Goal: Use online tool/utility: Use online tool/utility

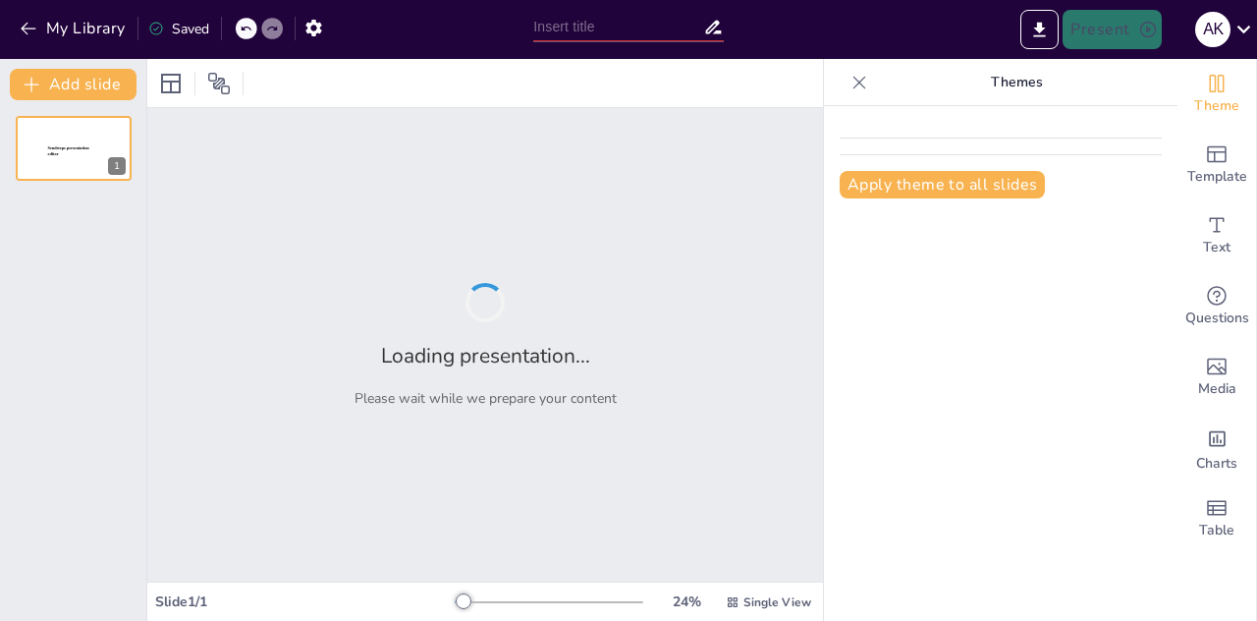
type input "Teknik Penyajian Data: Perhitungan dan Grafik dalam Format 25 Slide"
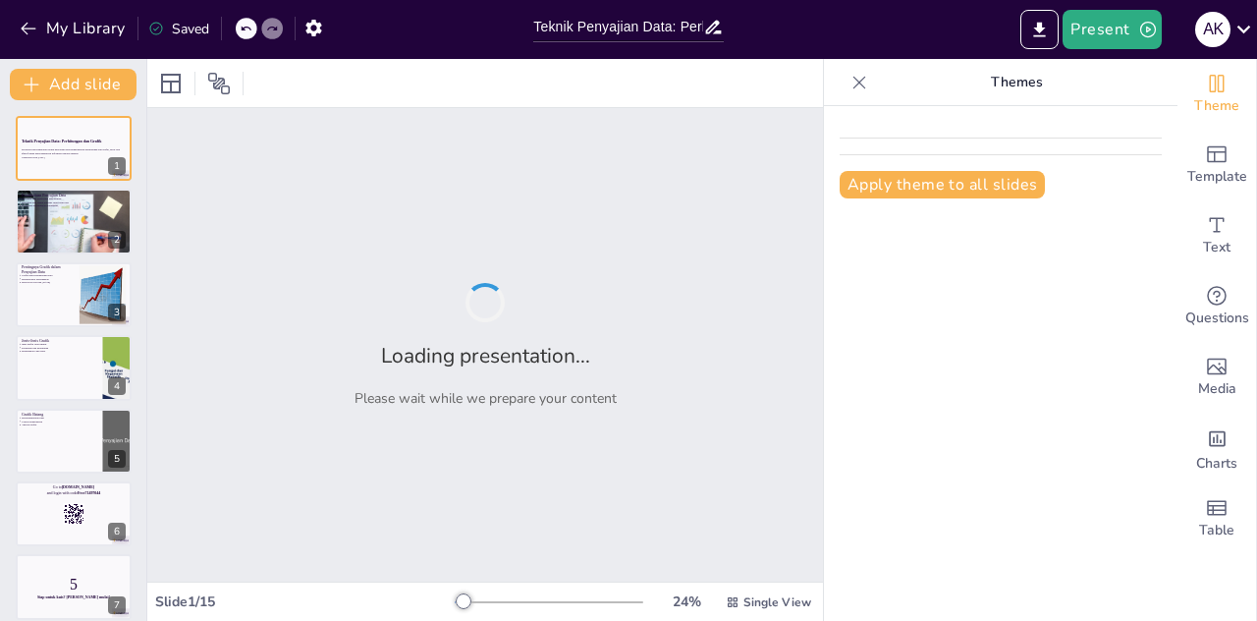
checkbox input "true"
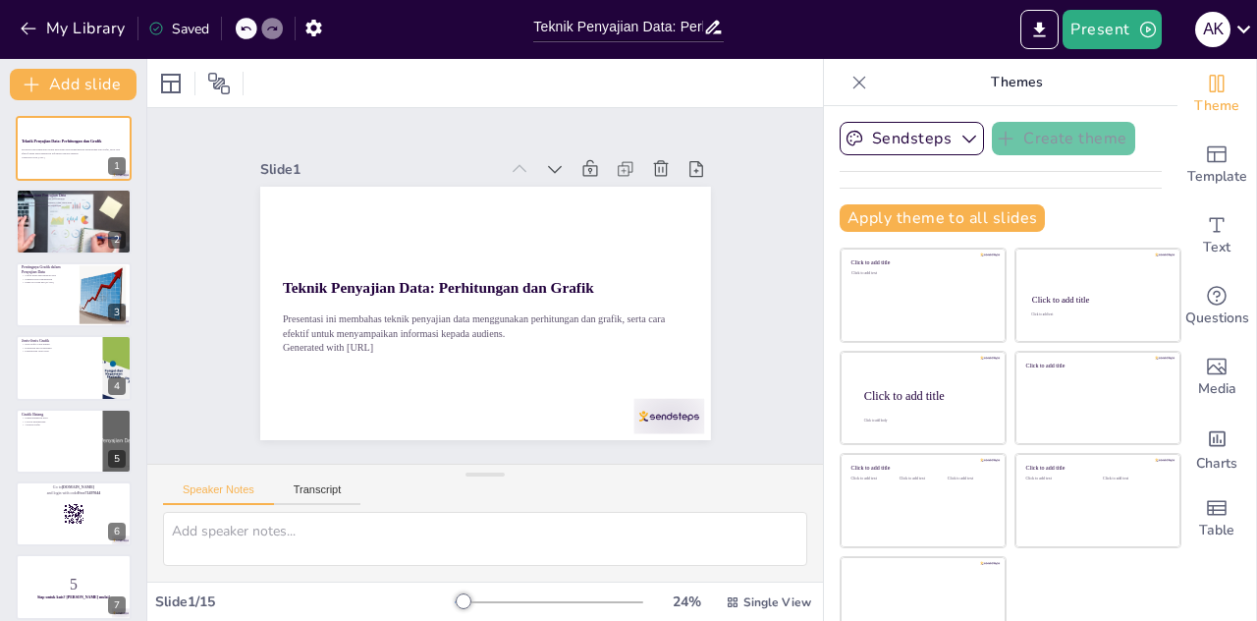
checkbox input "true"
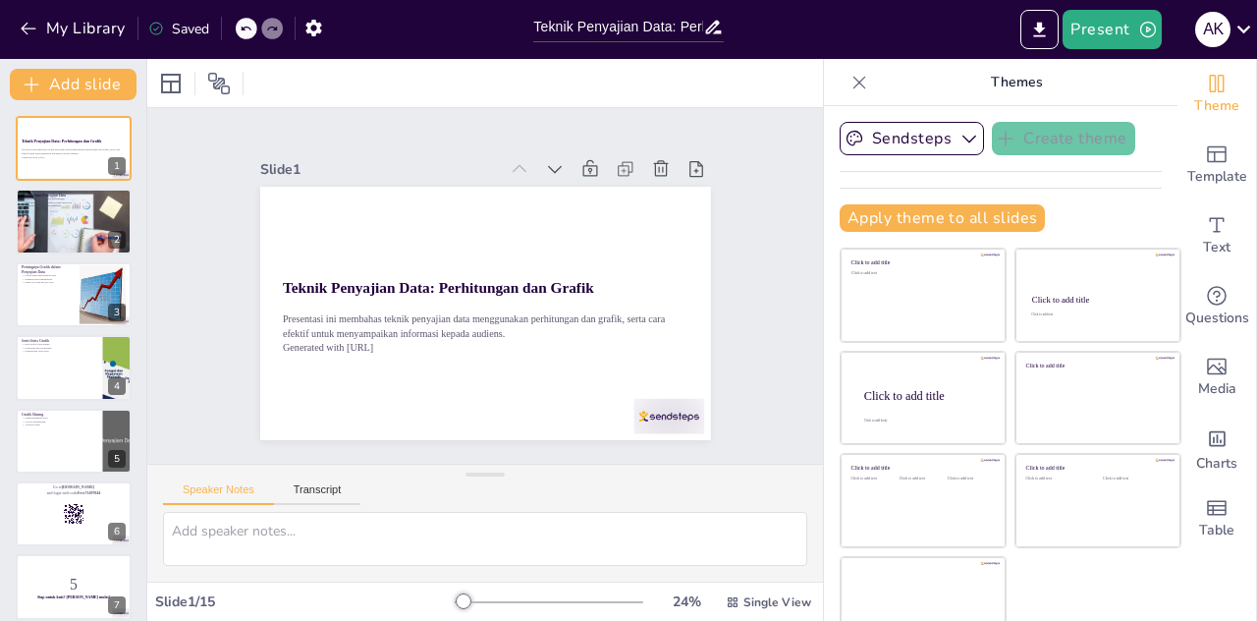
checkbox input "true"
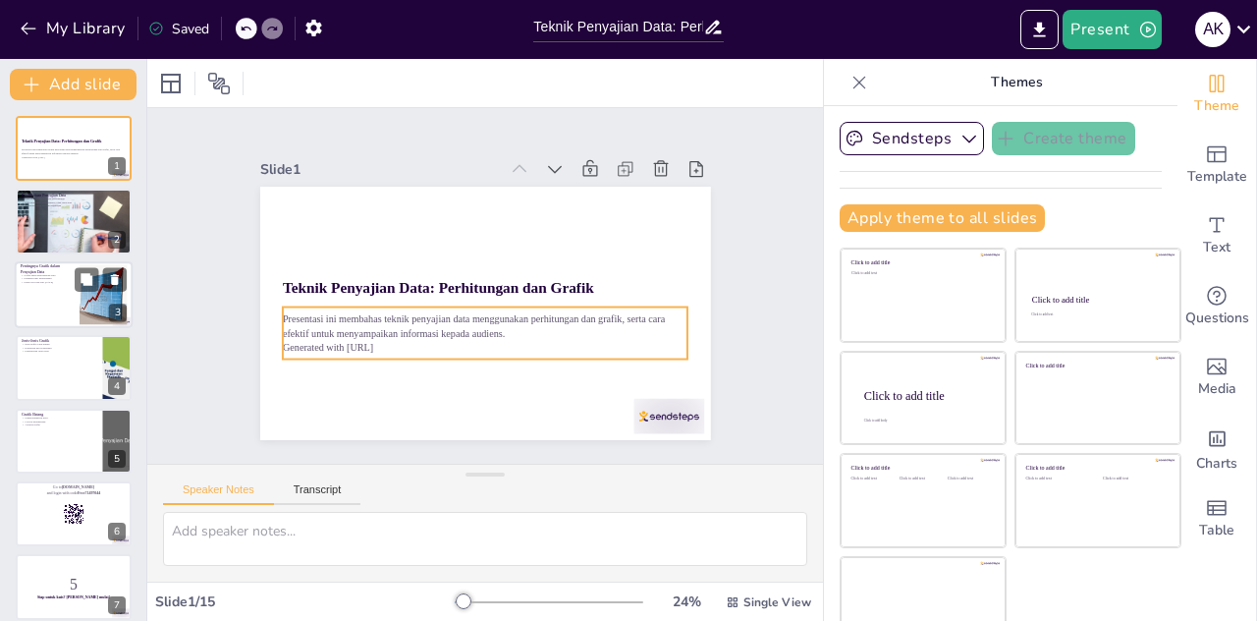
checkbox input "true"
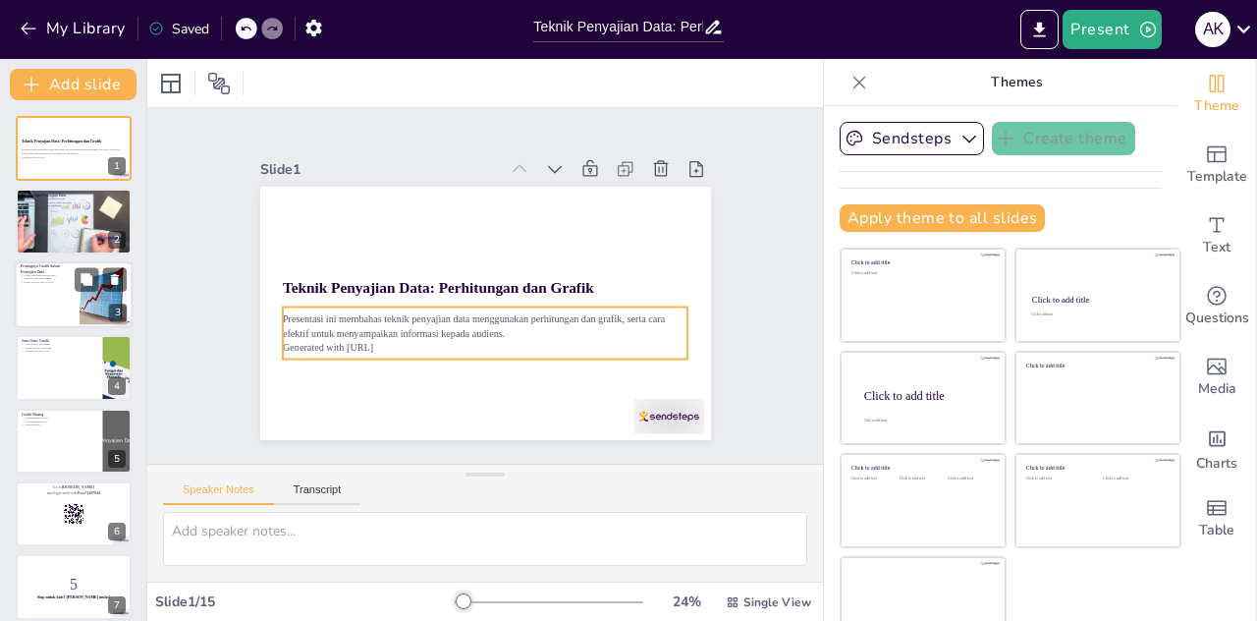
checkbox input "true"
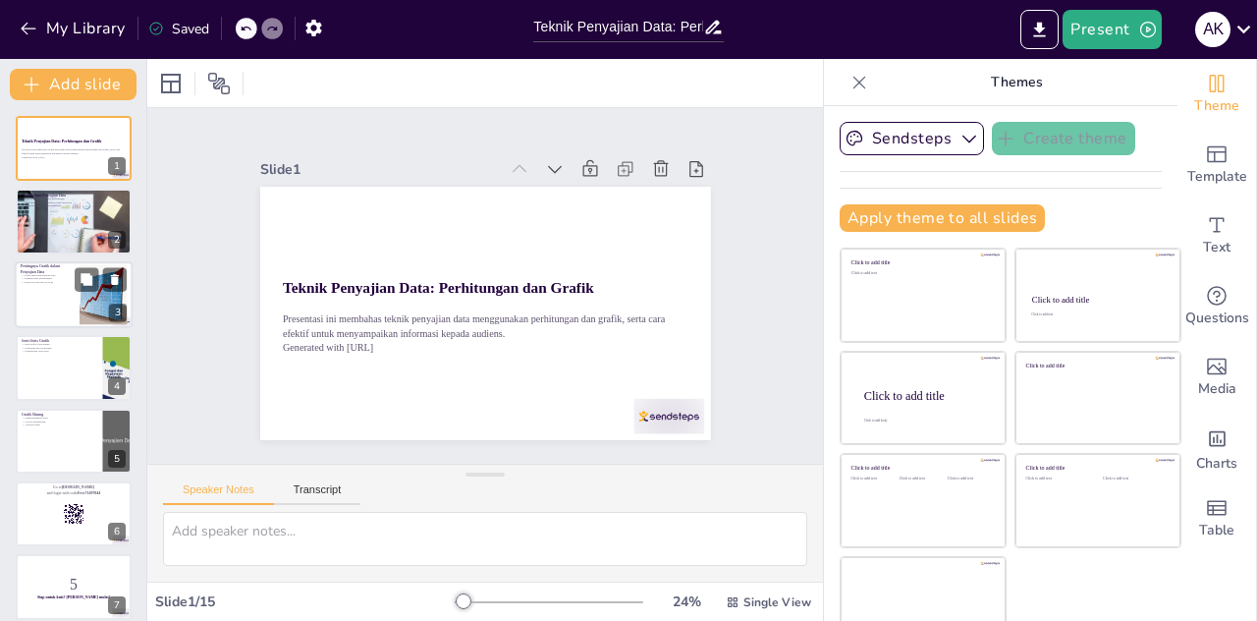
checkbox input "true"
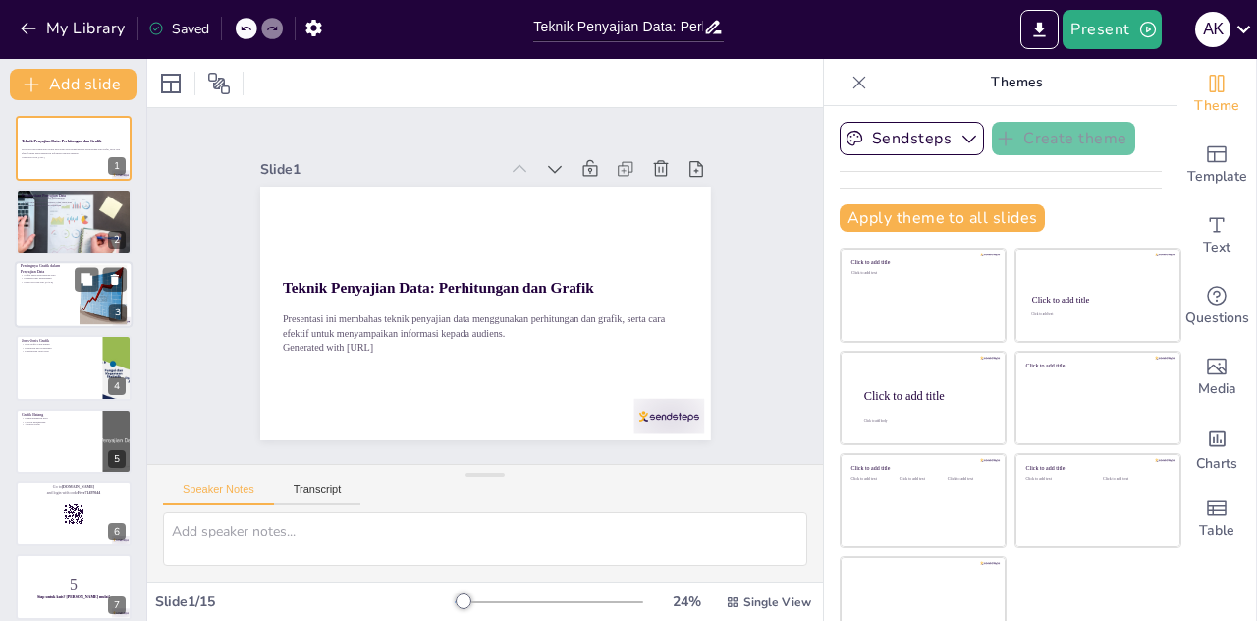
checkbox input "true"
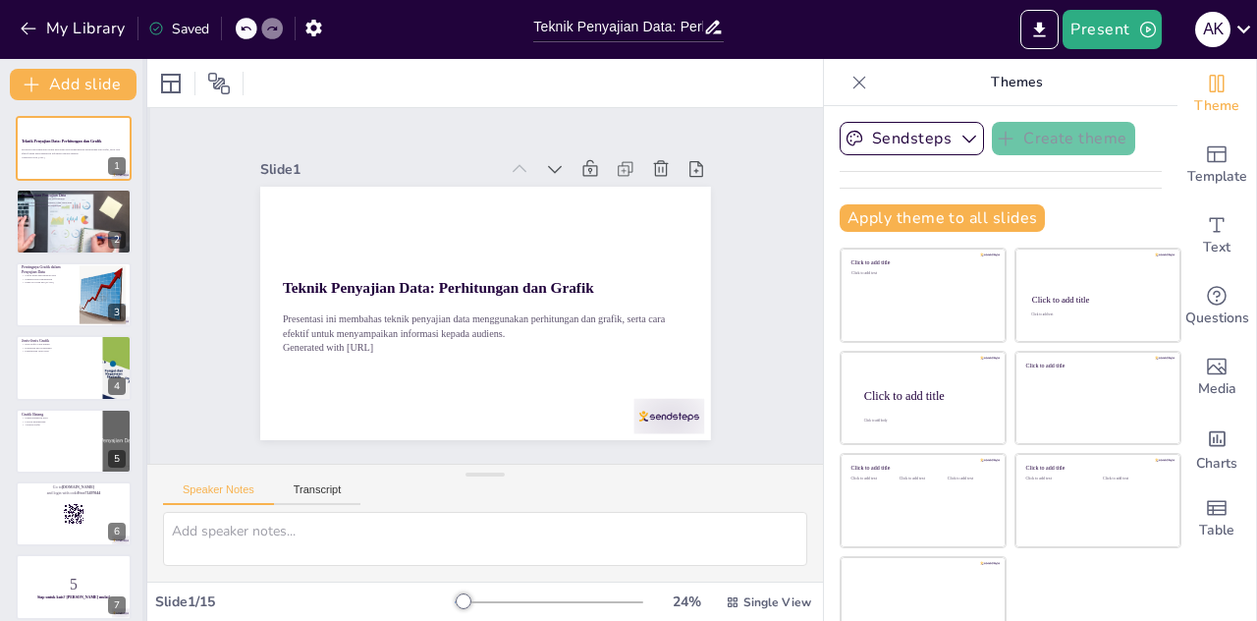
checkbox input "true"
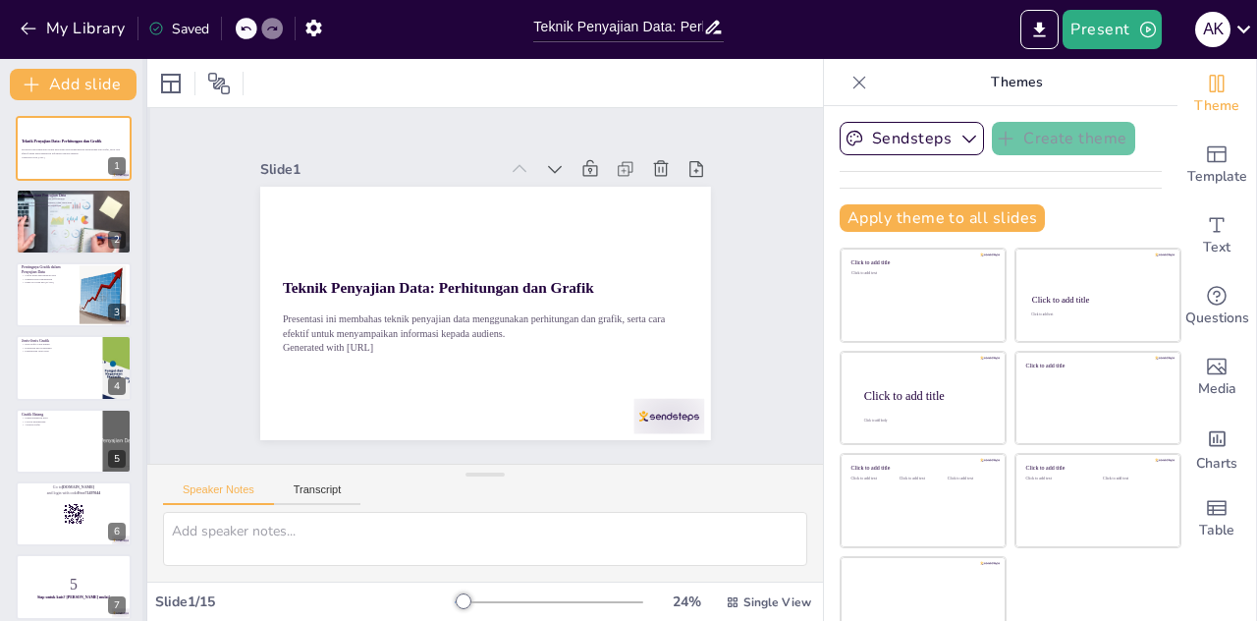
checkbox input "true"
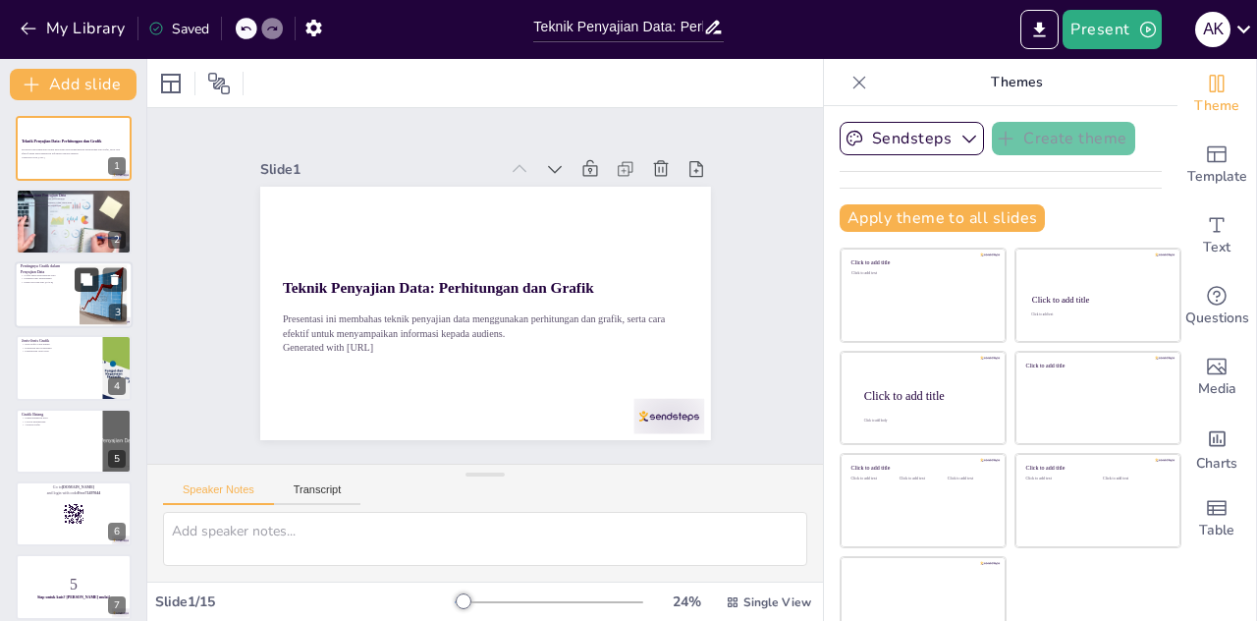
checkbox input "true"
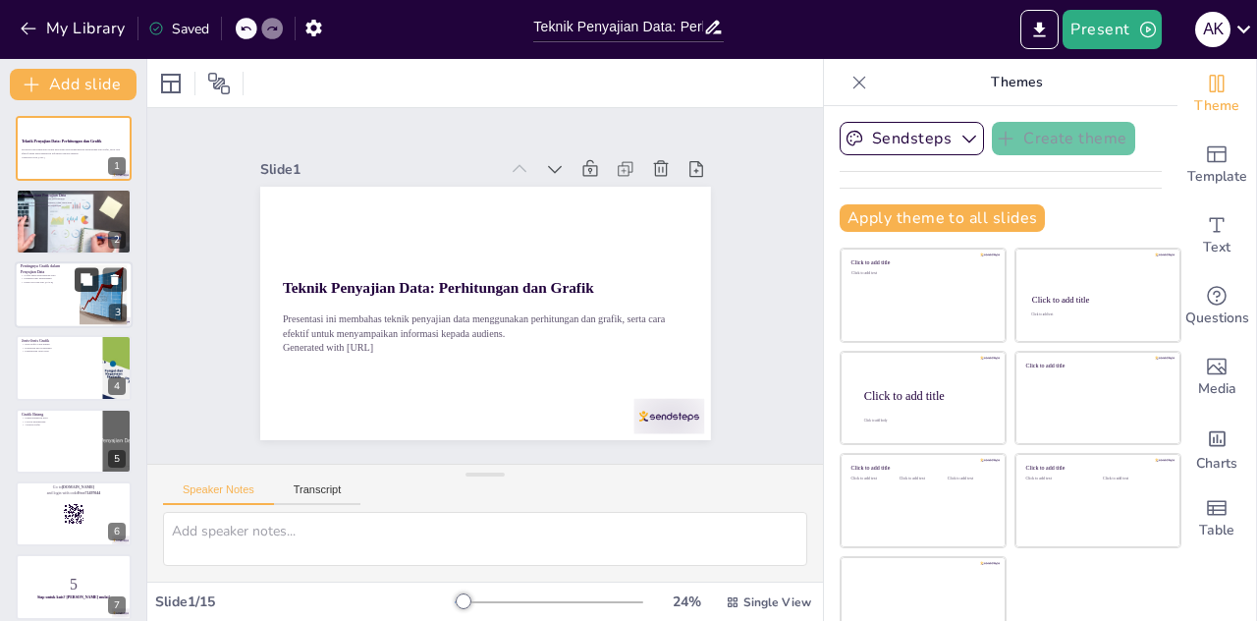
checkbox input "true"
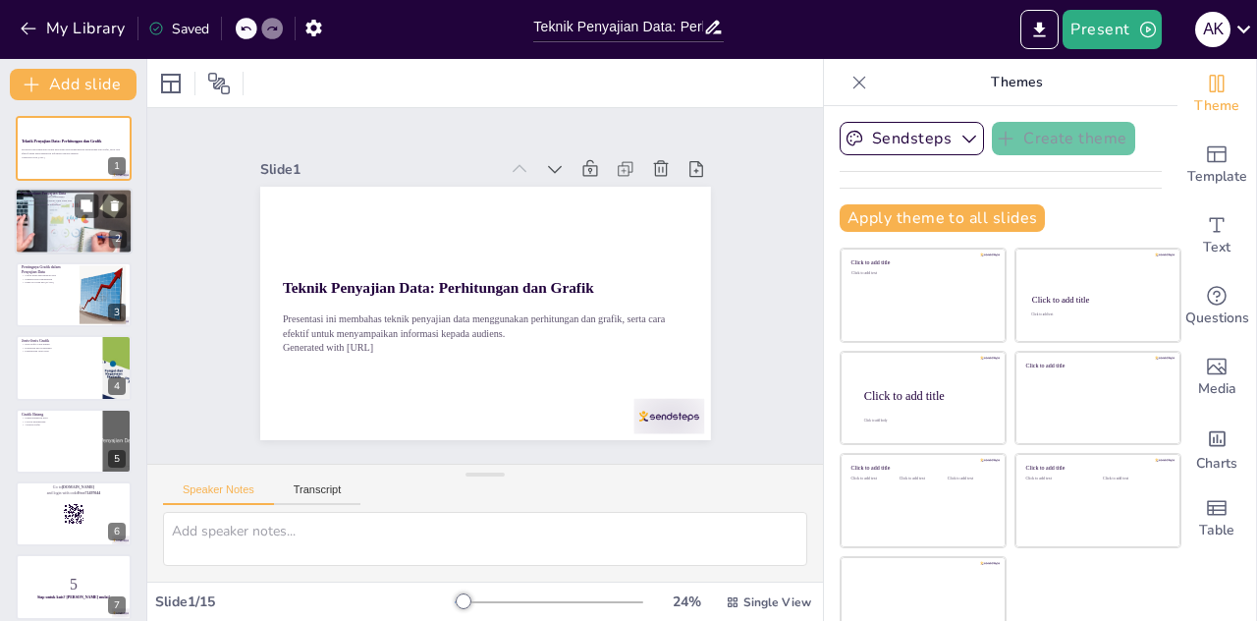
checkbox input "true"
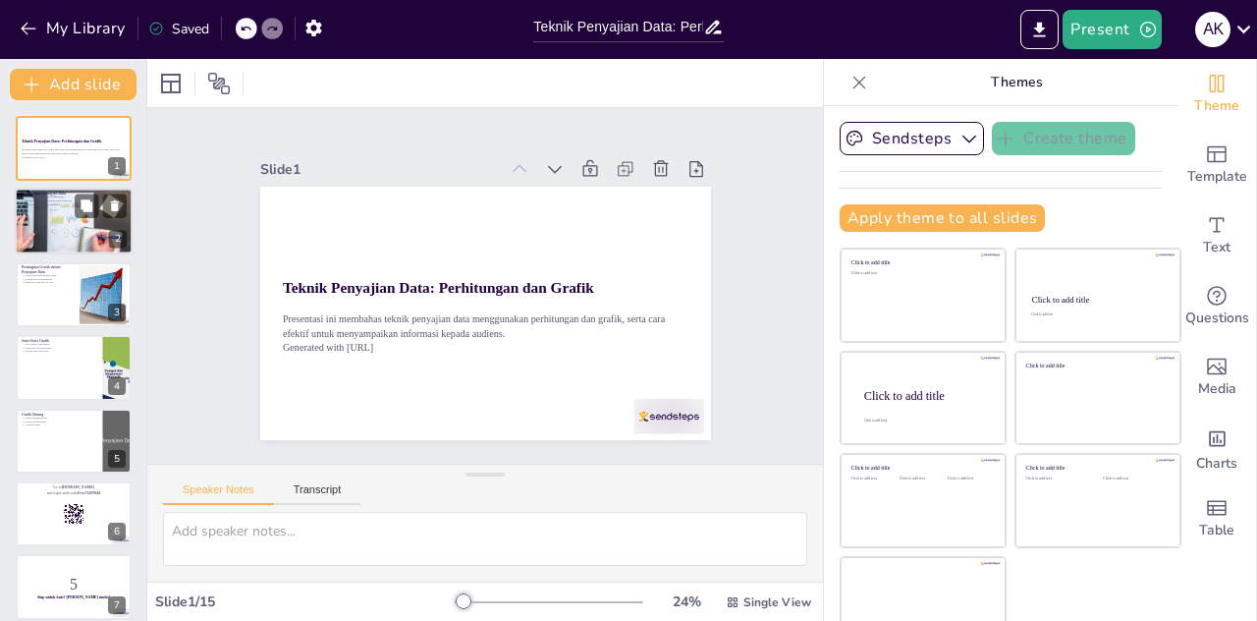
checkbox input "true"
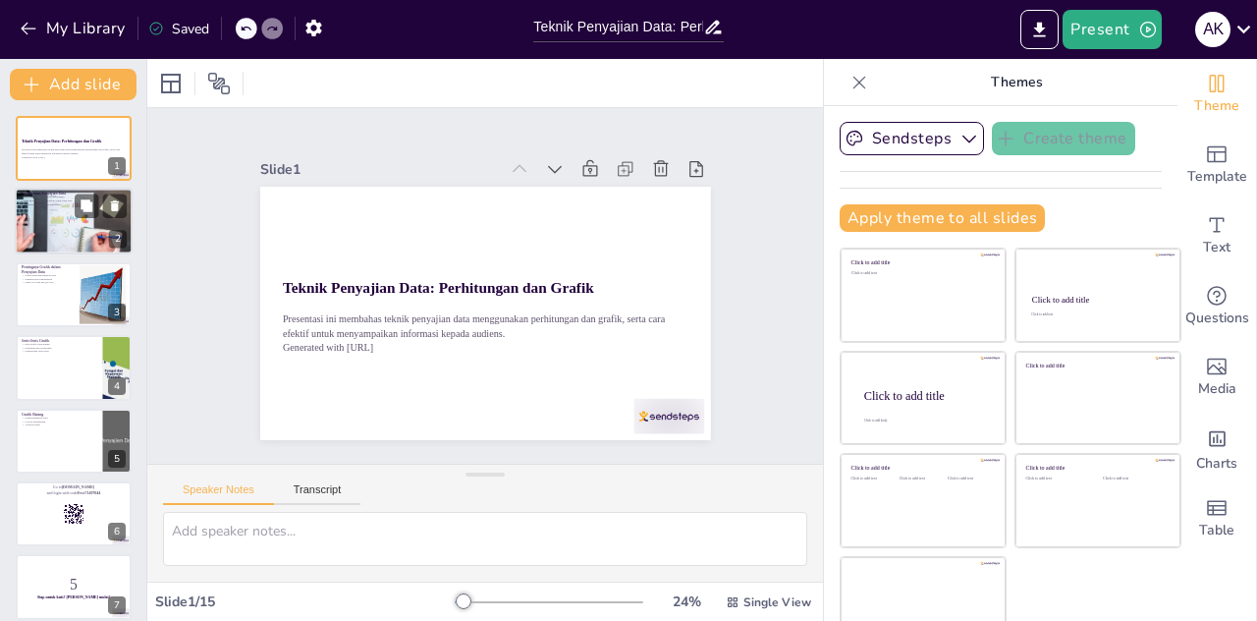
checkbox input "true"
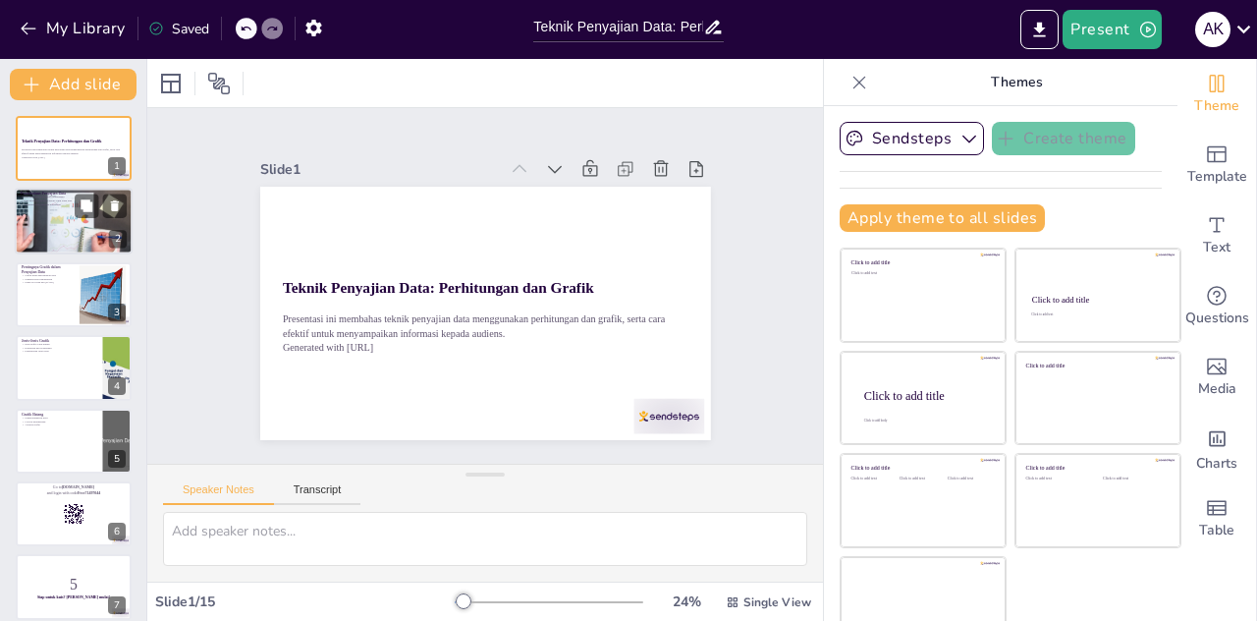
checkbox input "true"
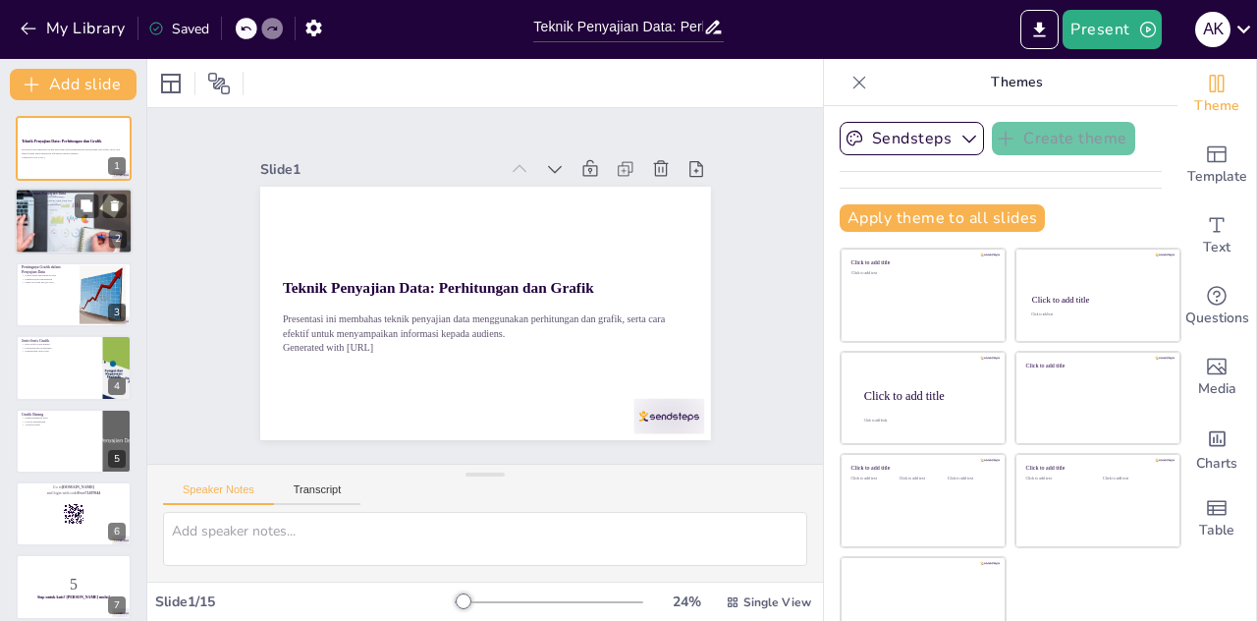
click at [43, 199] on p "Penyajian data dalam konteks yang lebih luas" at bounding box center [74, 201] width 106 height 4
type textarea "Penyajian data yang baik berfungsi untuk membantu audiens memahami informasi ya…"
checkbox input "true"
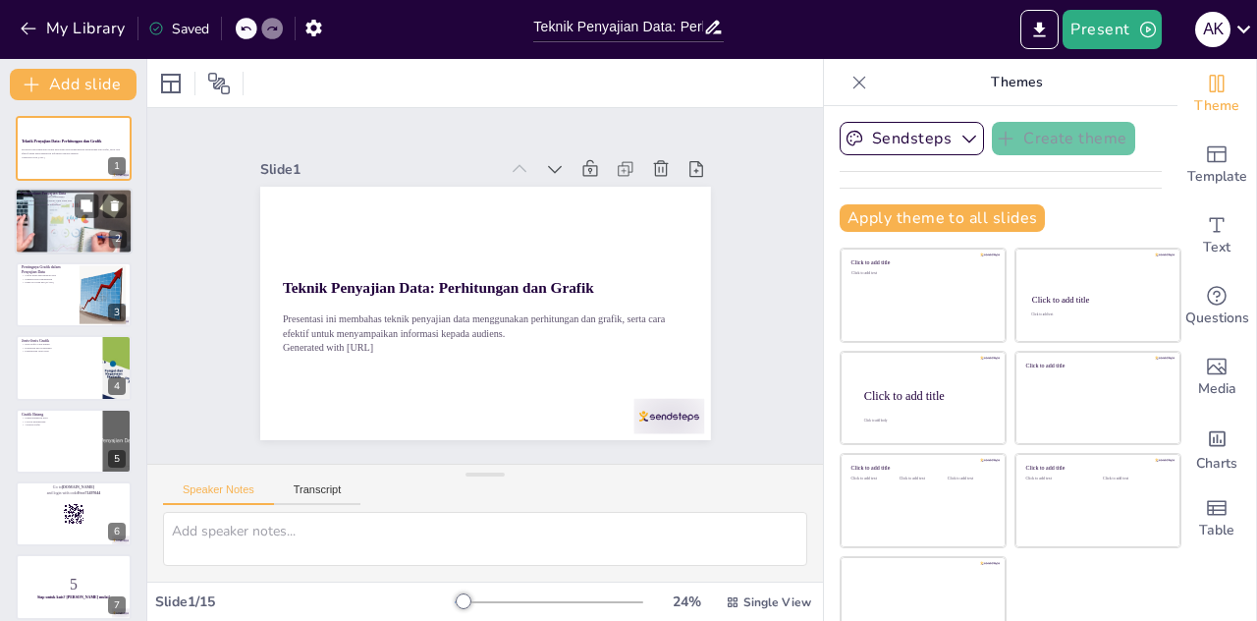
checkbox input "true"
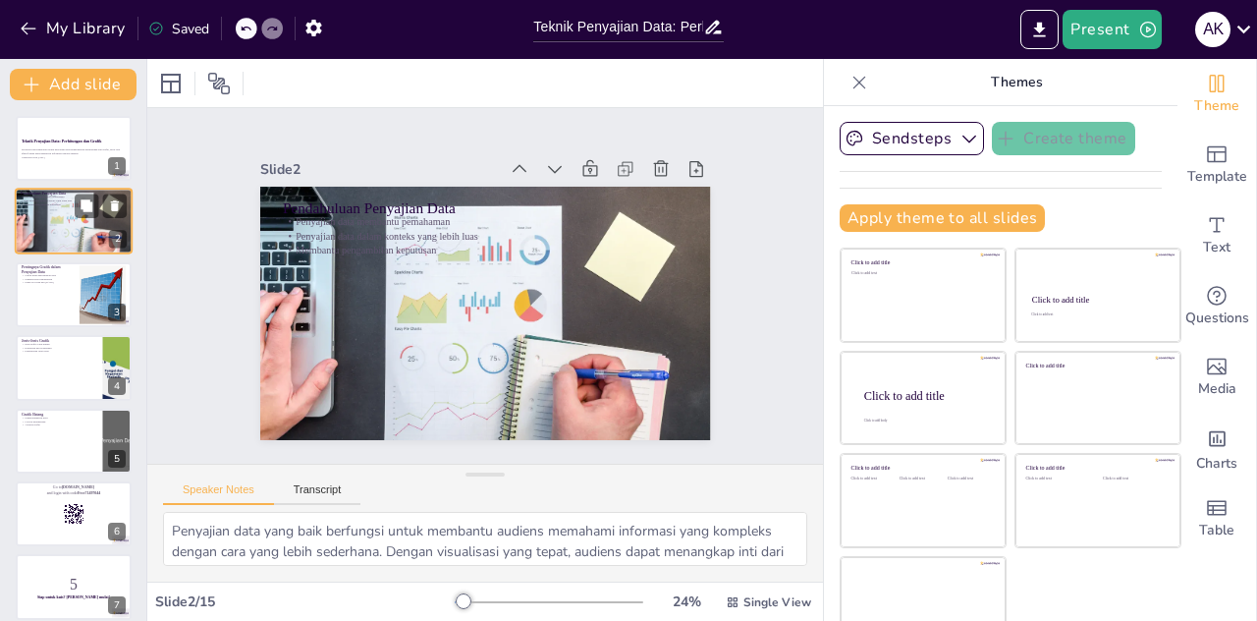
checkbox input "true"
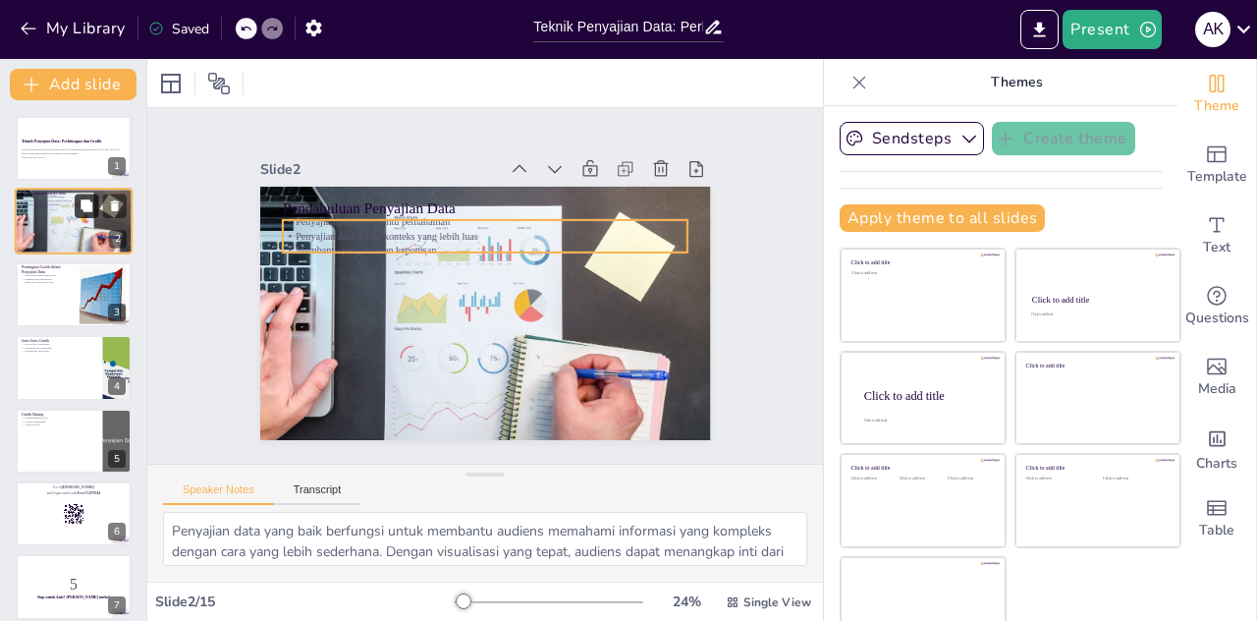
checkbox input "true"
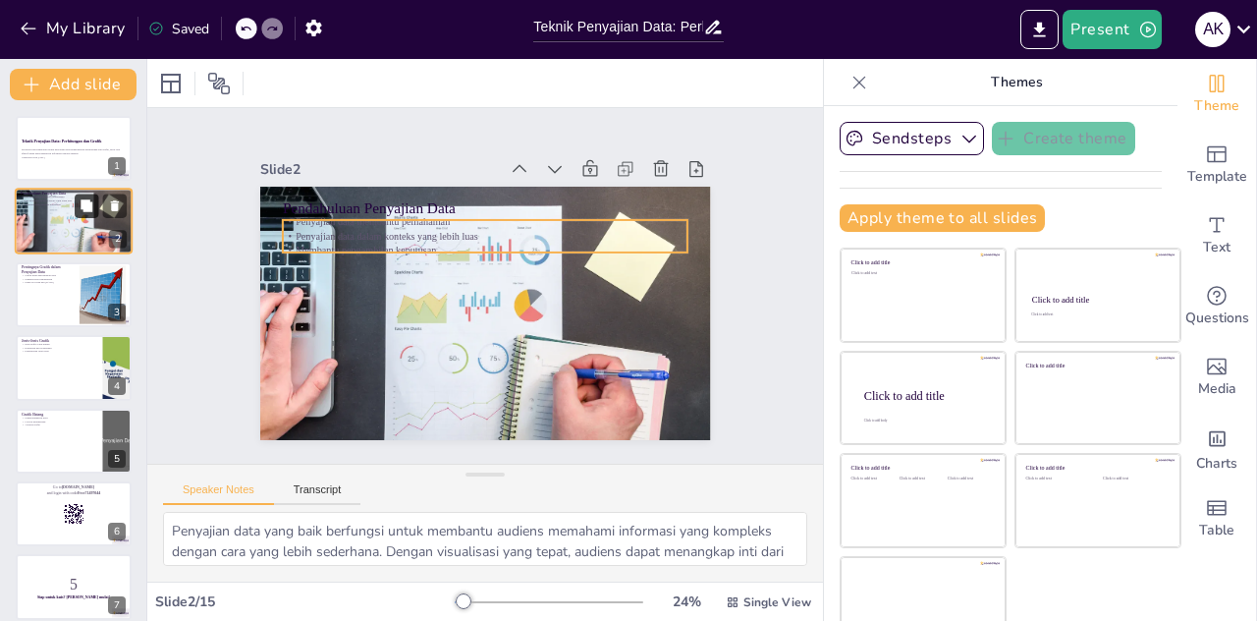
checkbox input "true"
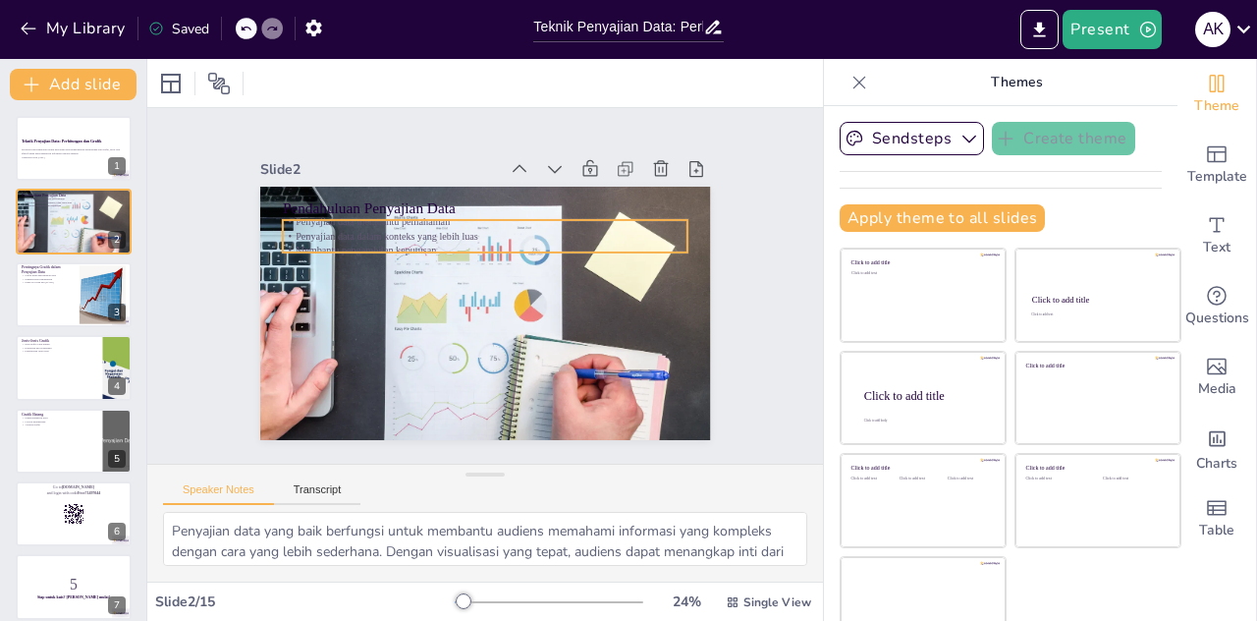
checkbox input "true"
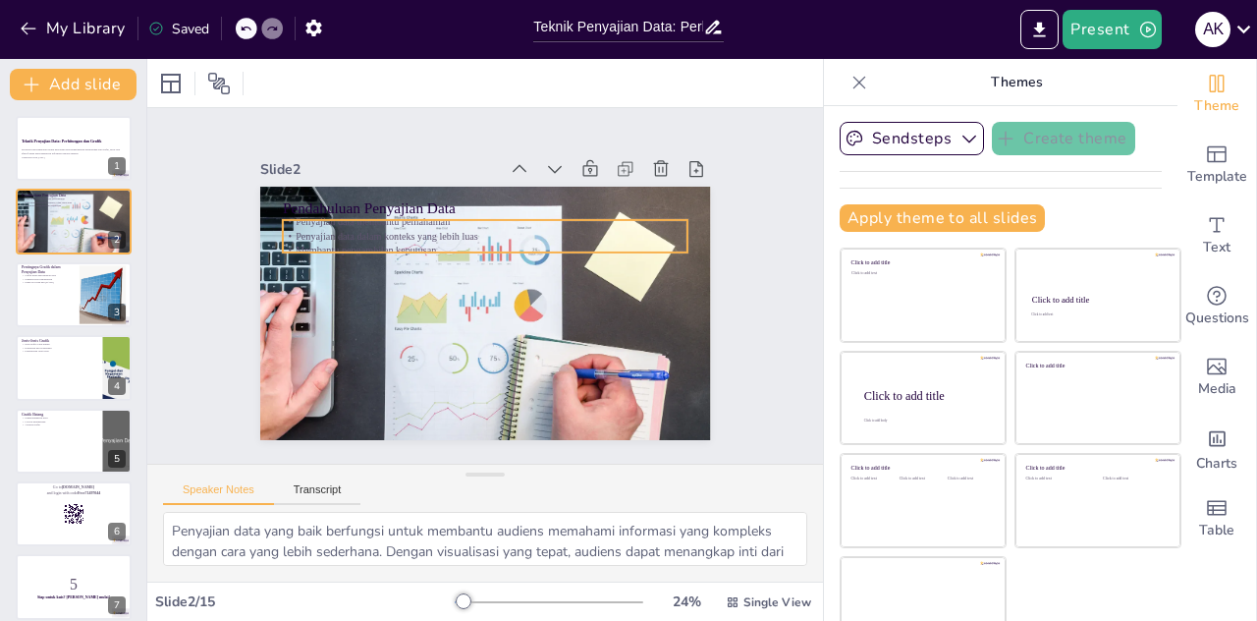
checkbox input "true"
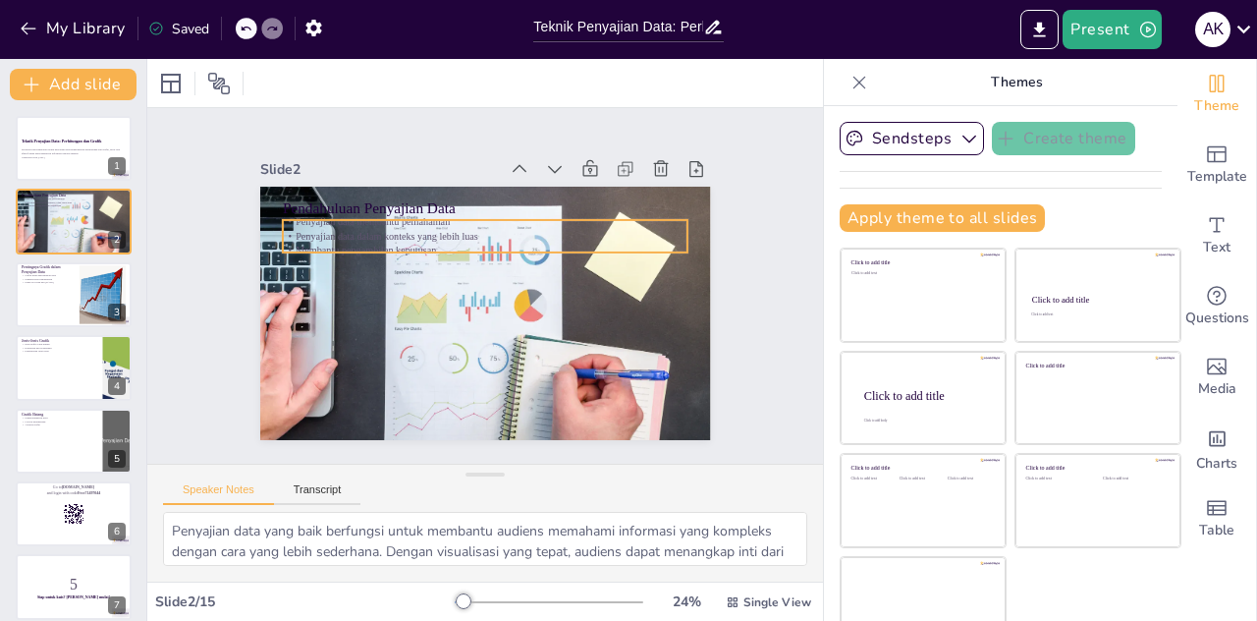
checkbox input "true"
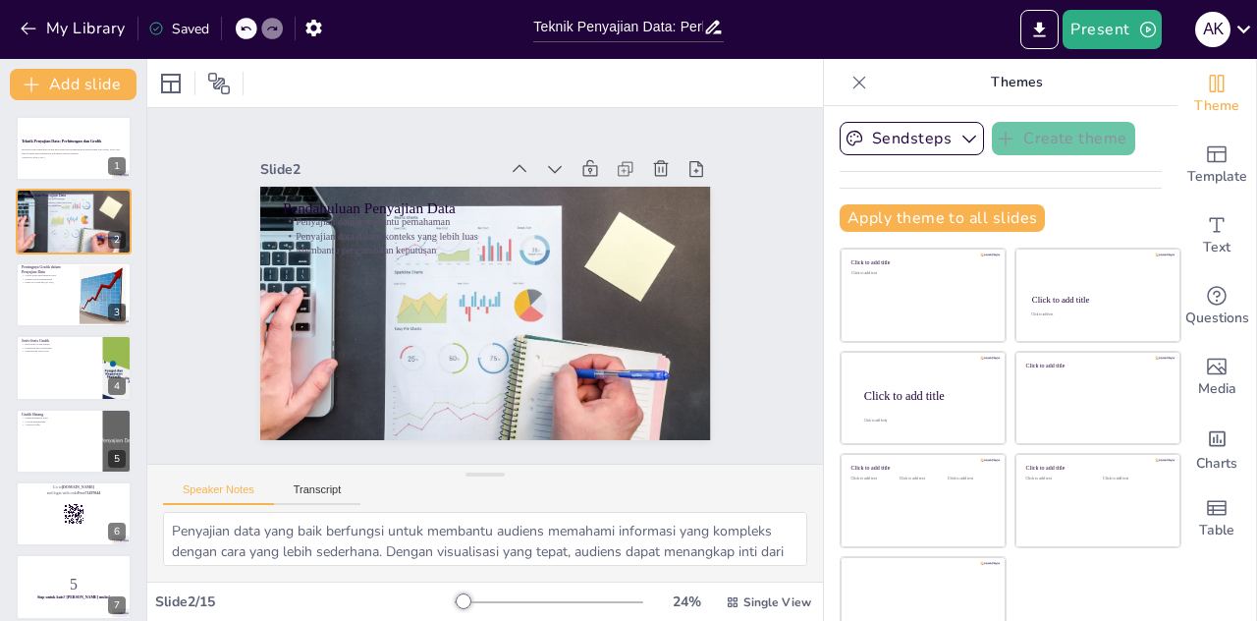
checkbox input "true"
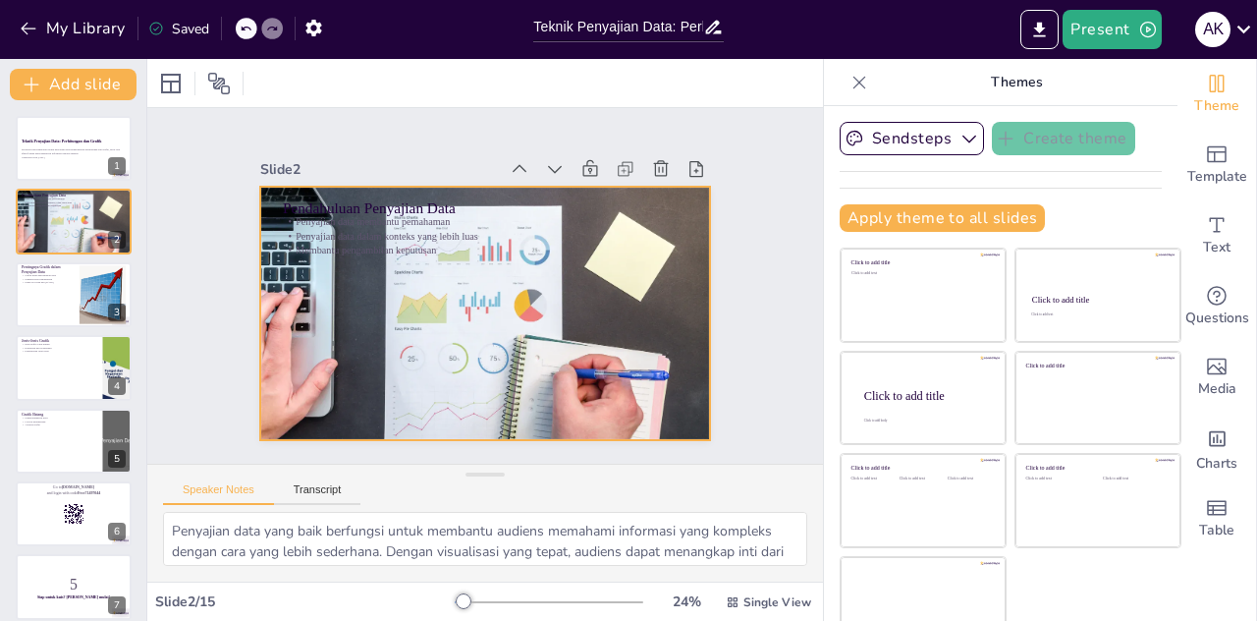
scroll to position [26, 0]
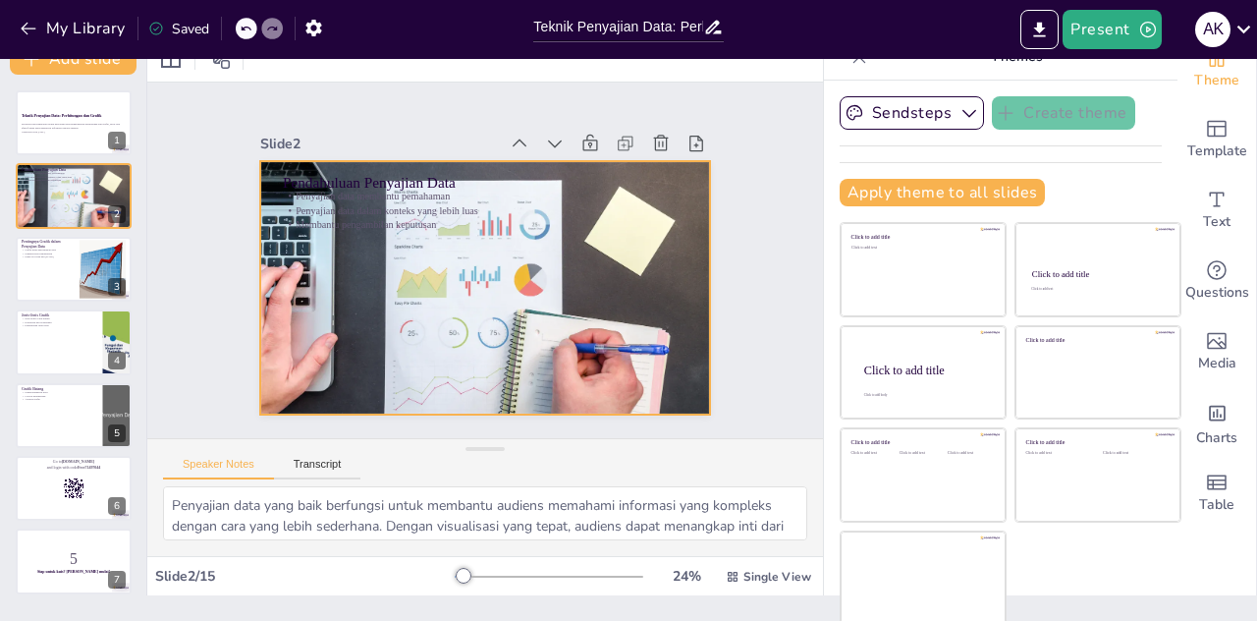
checkbox input "true"
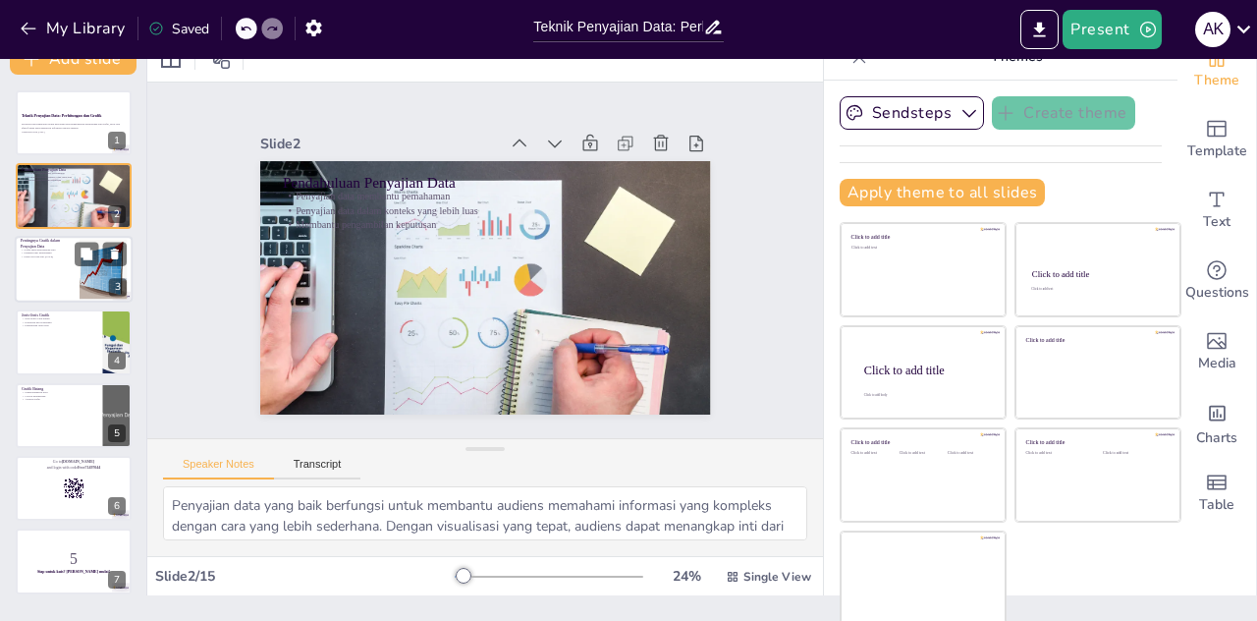
checkbox input "true"
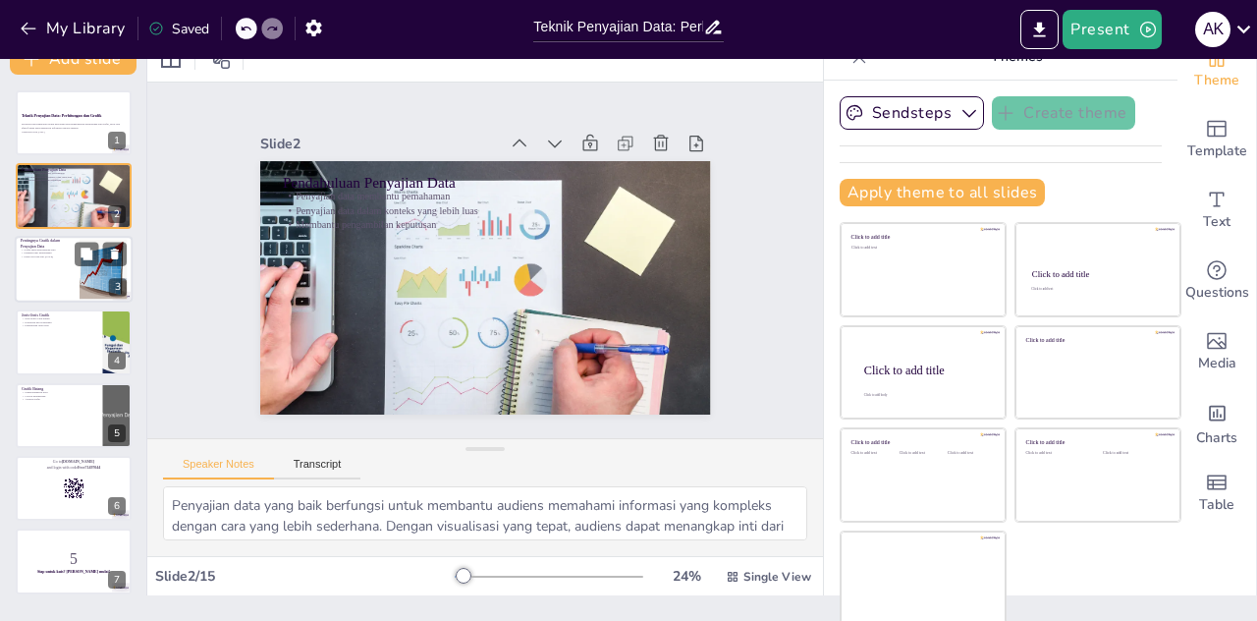
checkbox input "true"
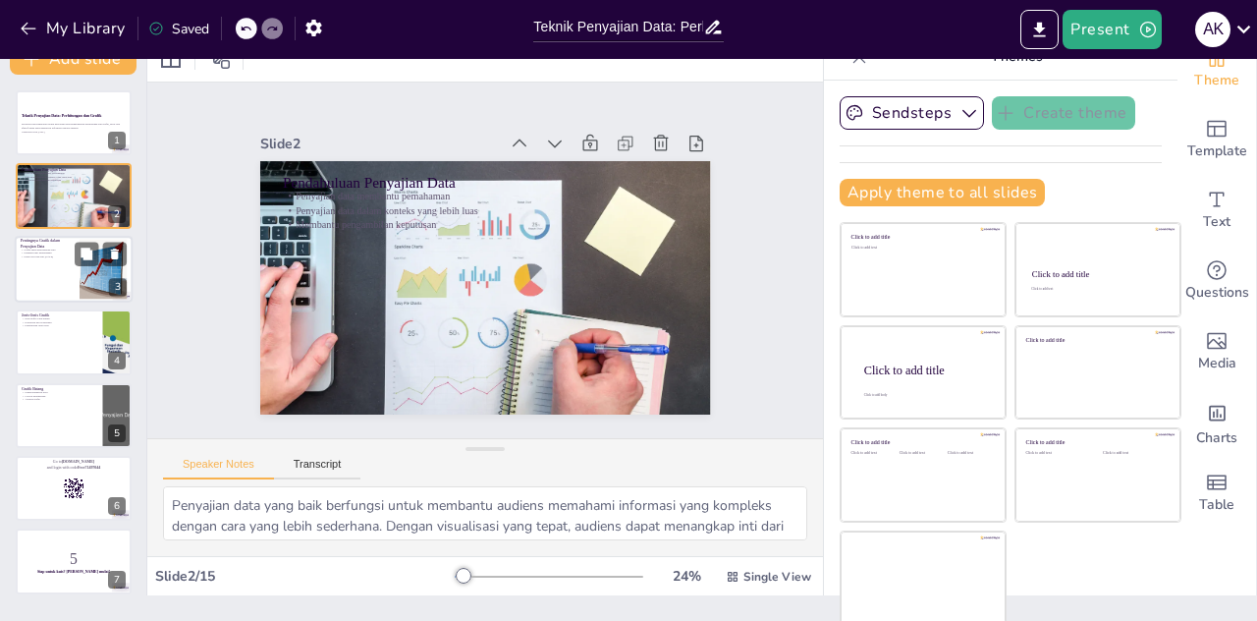
checkbox input "true"
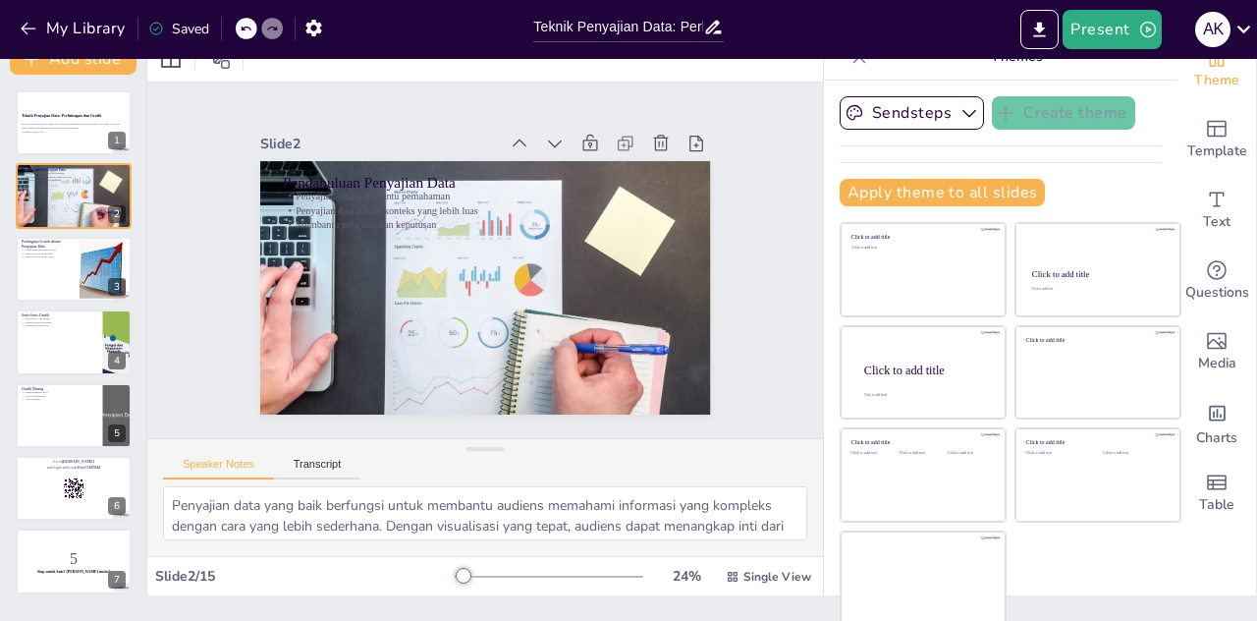
checkbox input "true"
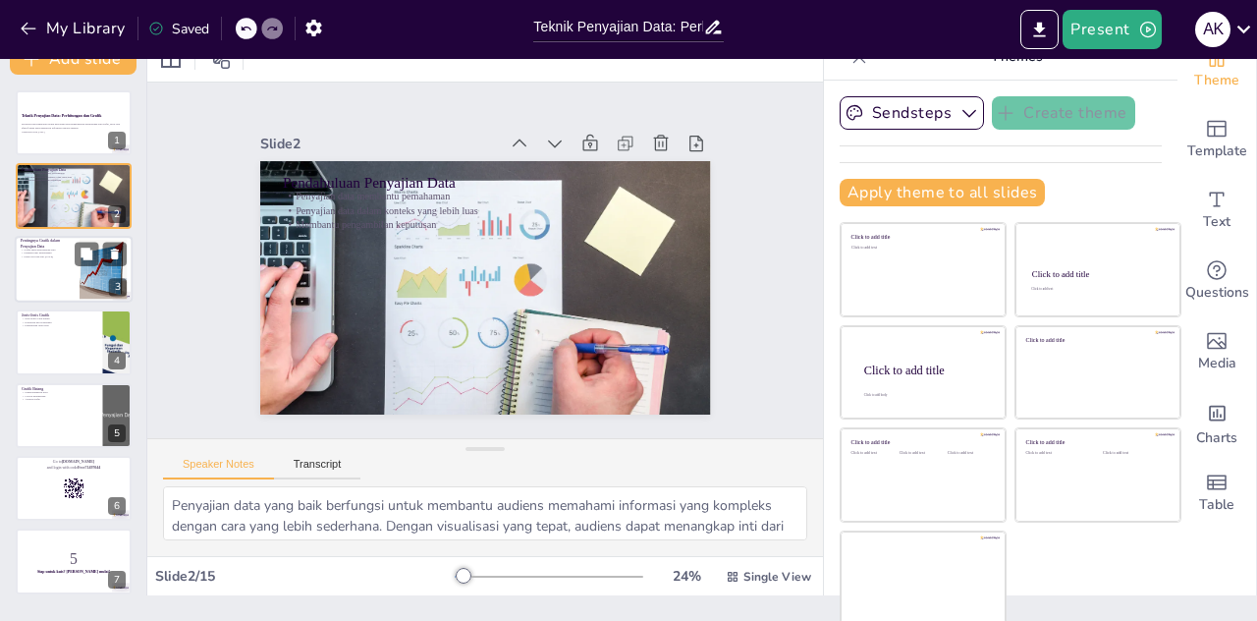
checkbox input "true"
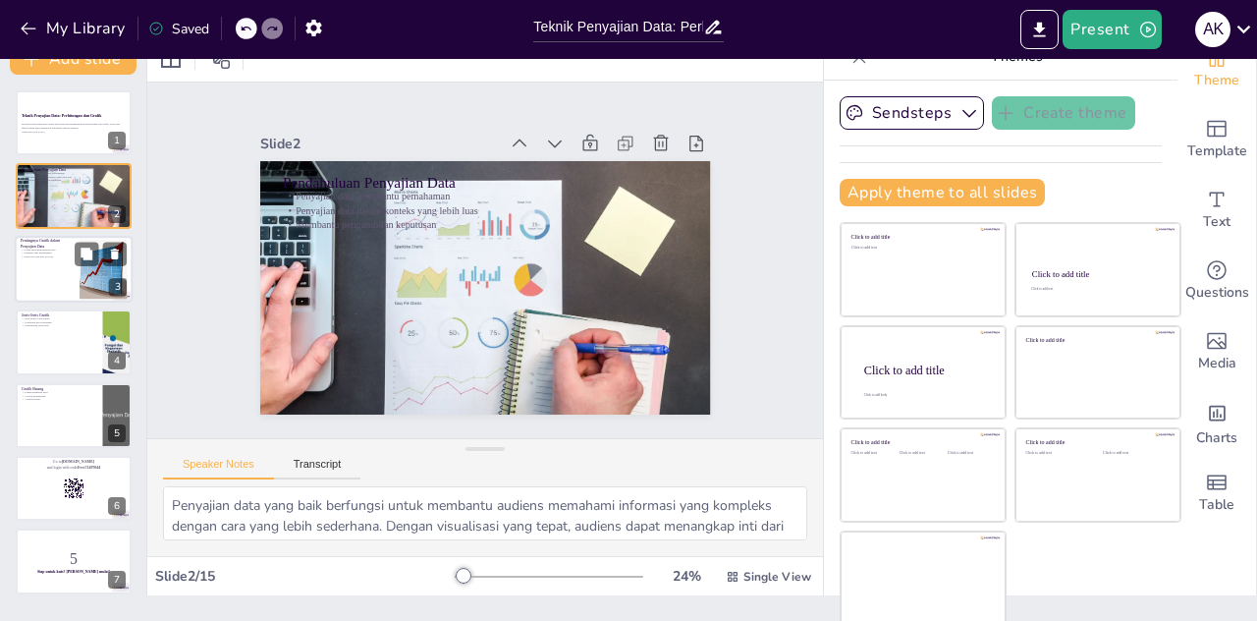
click at [43, 276] on div at bounding box center [74, 269] width 118 height 67
type textarea "Grafik berfungsi untuk menyederhanakan data yang kompleks sehingga lebih mudah …"
checkbox input "true"
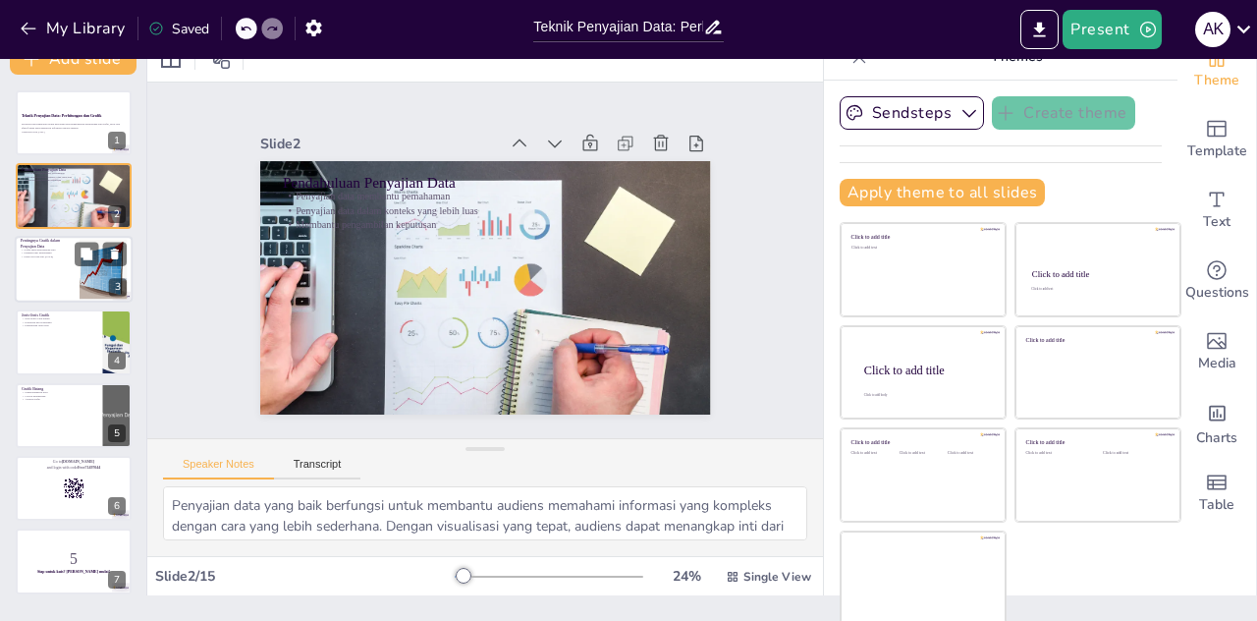
checkbox input "true"
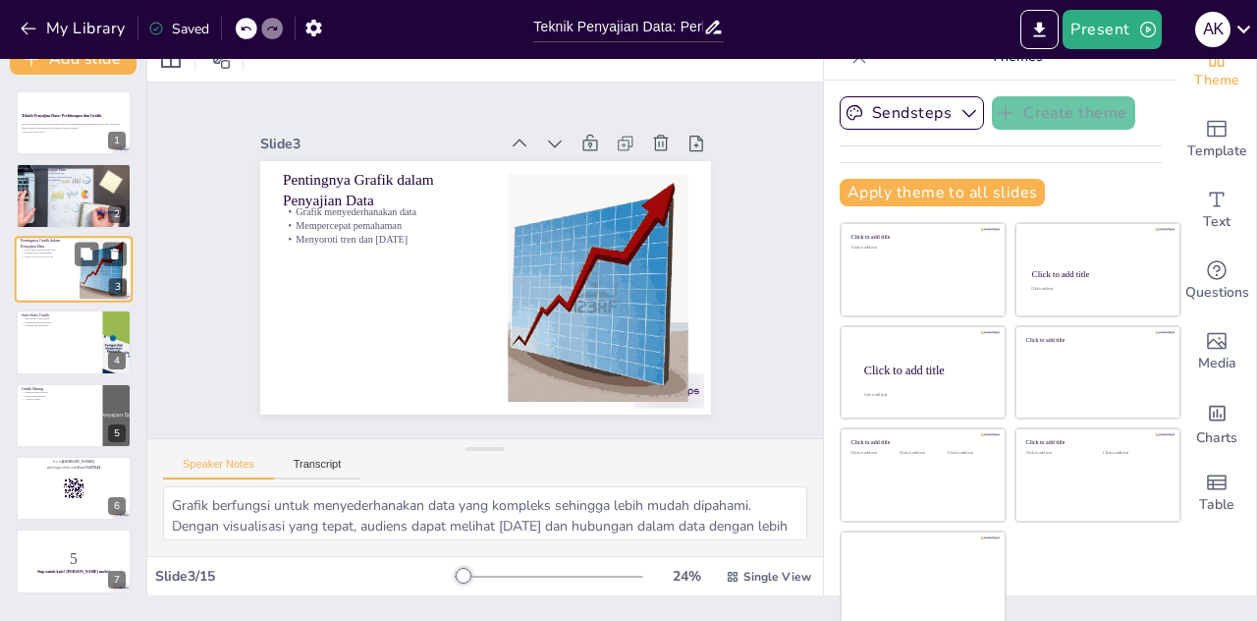
checkbox input "true"
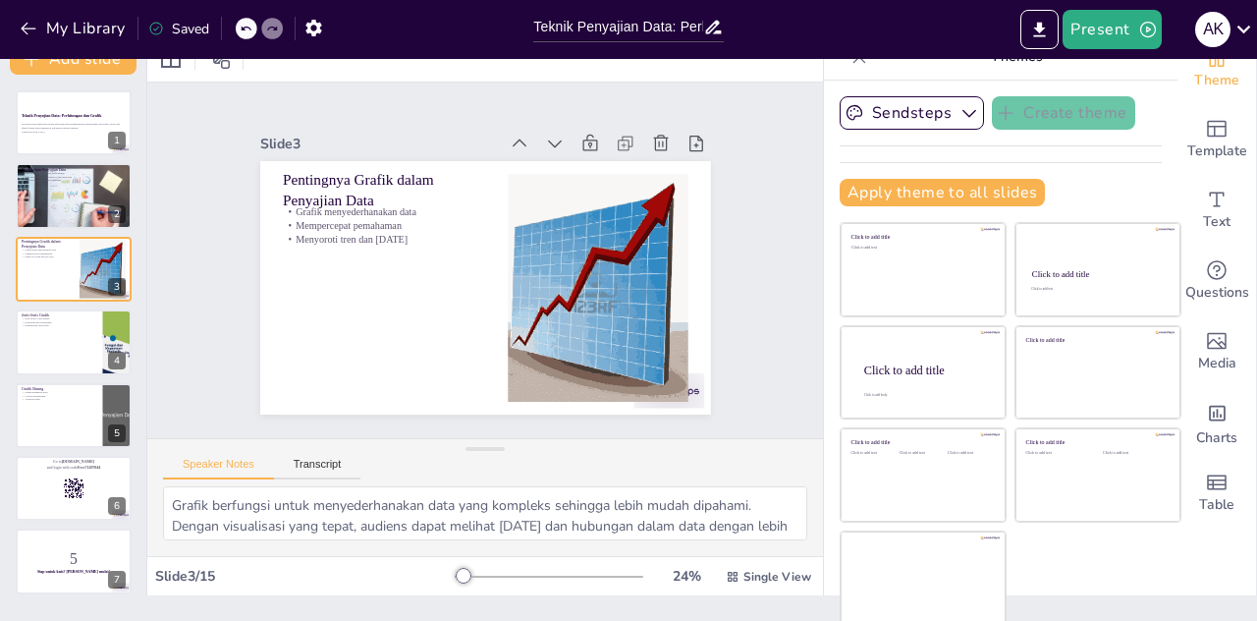
checkbox input "true"
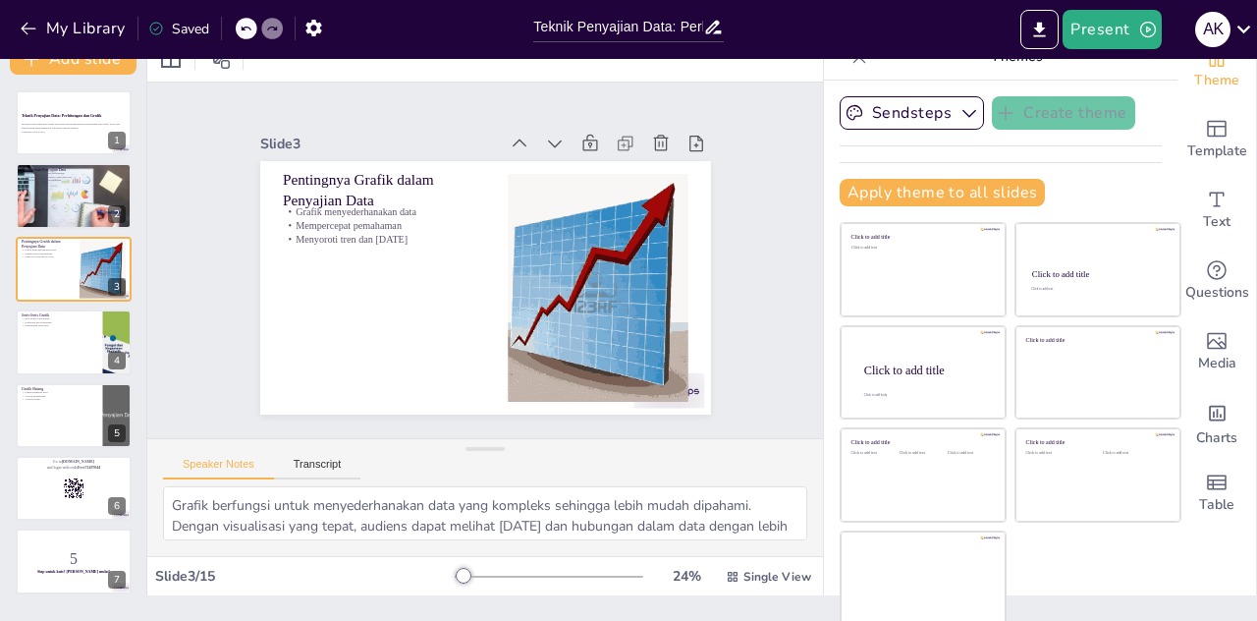
checkbox input "true"
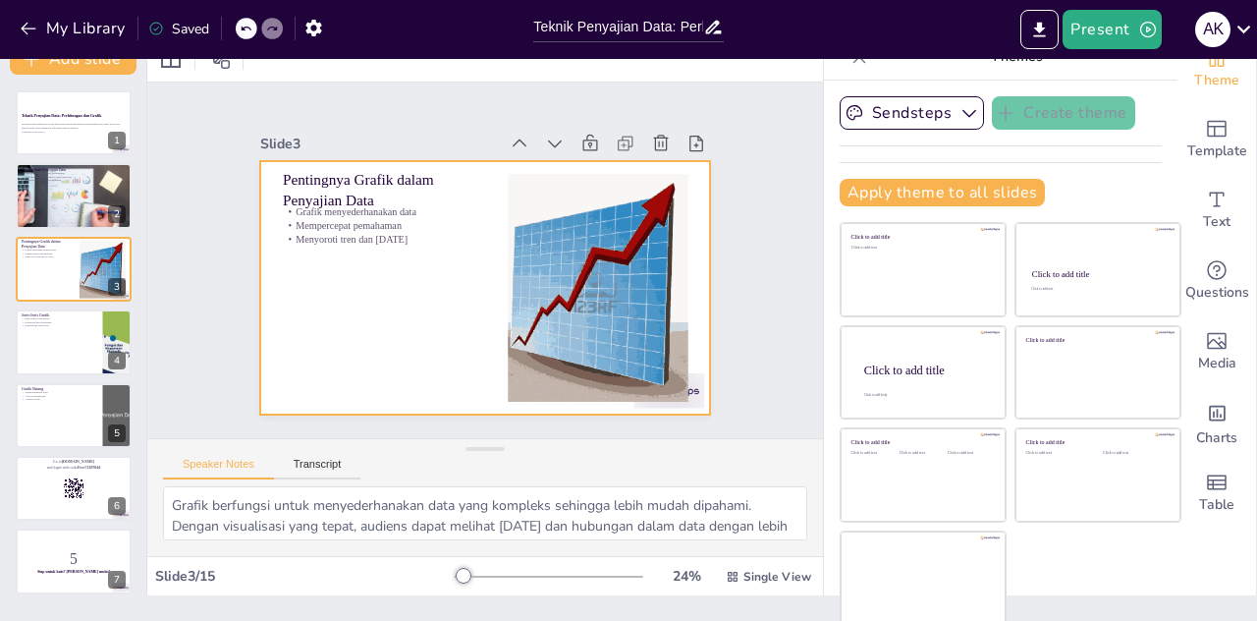
checkbox input "true"
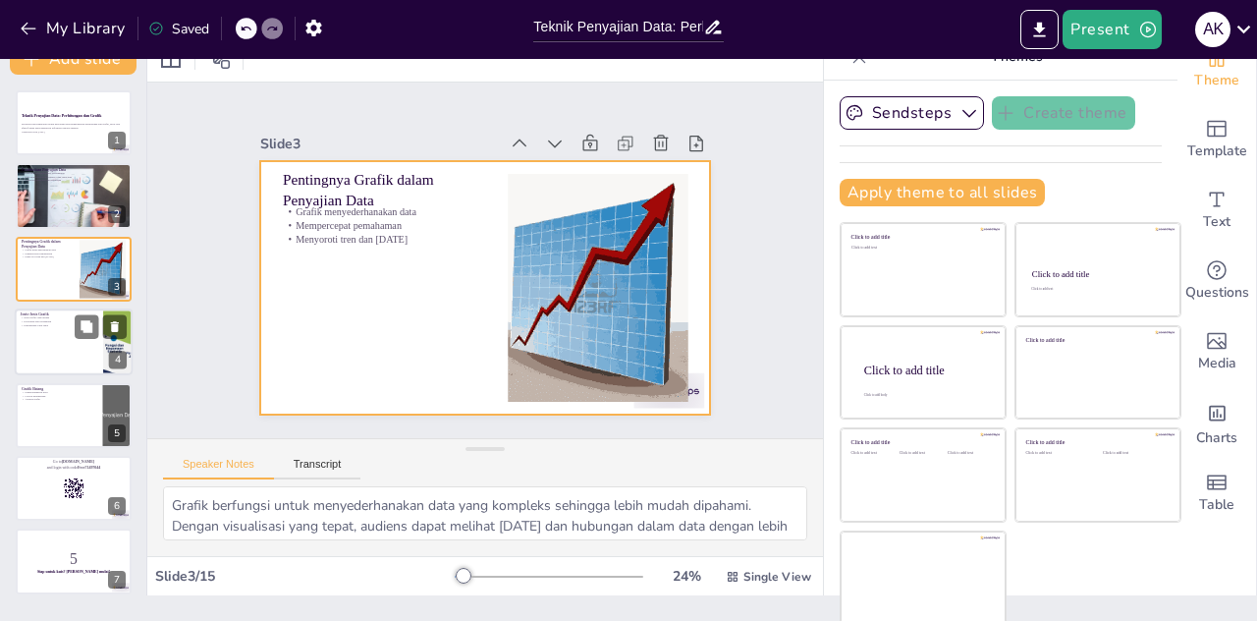
checkbox input "true"
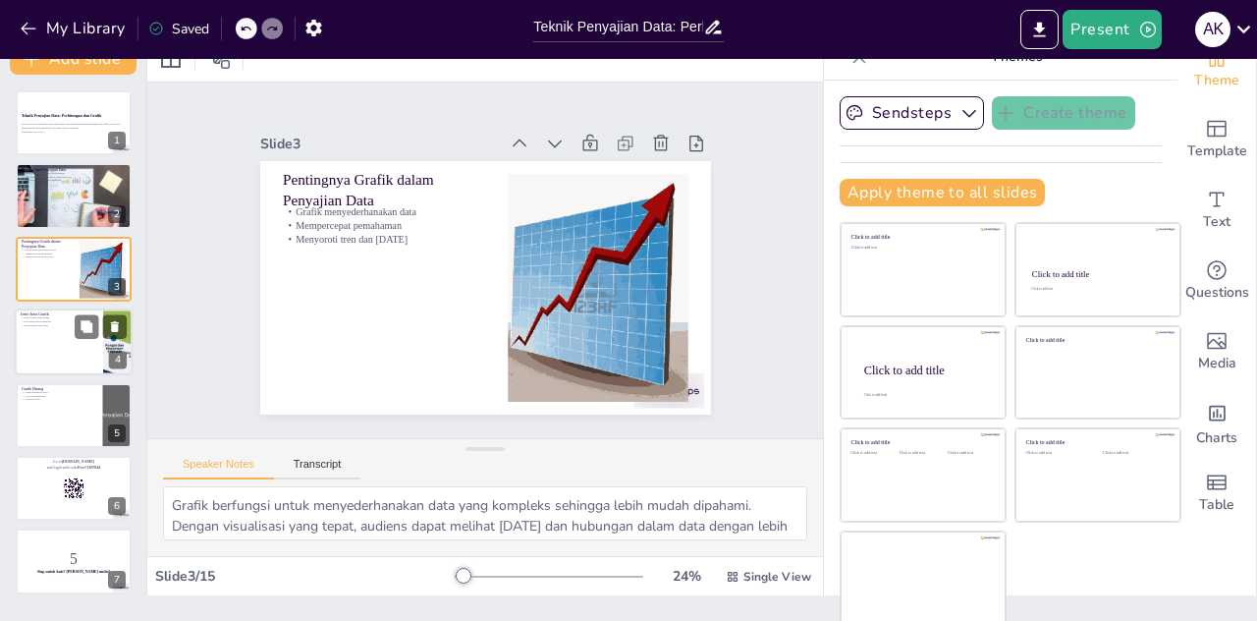
checkbox input "true"
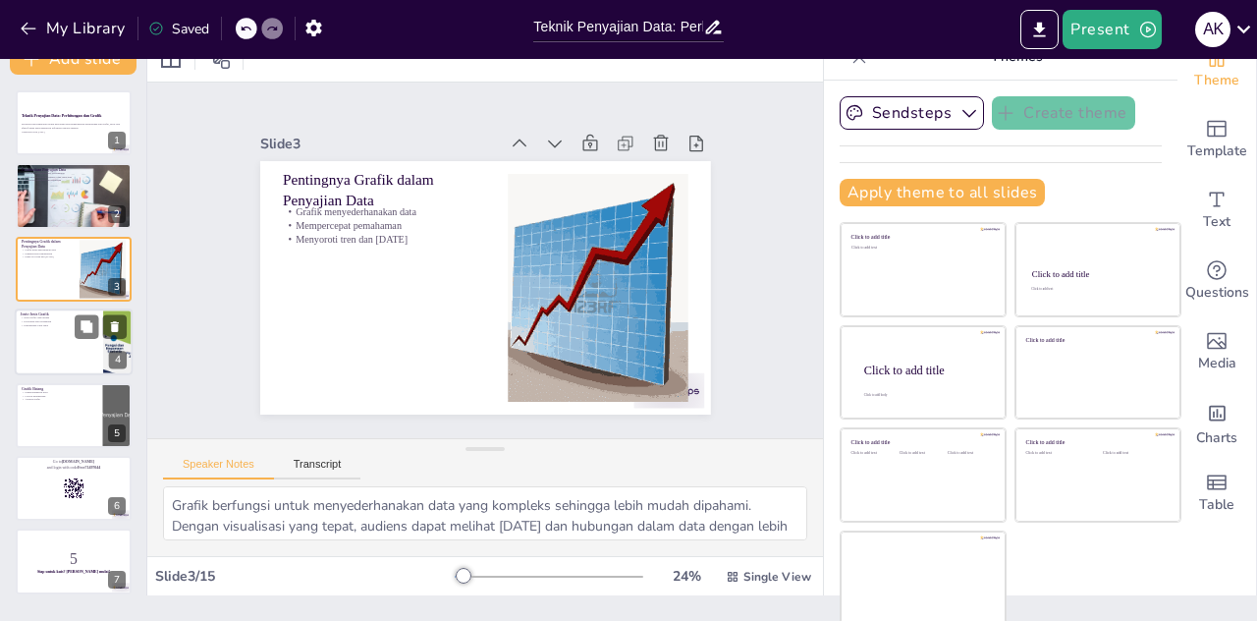
checkbox input "true"
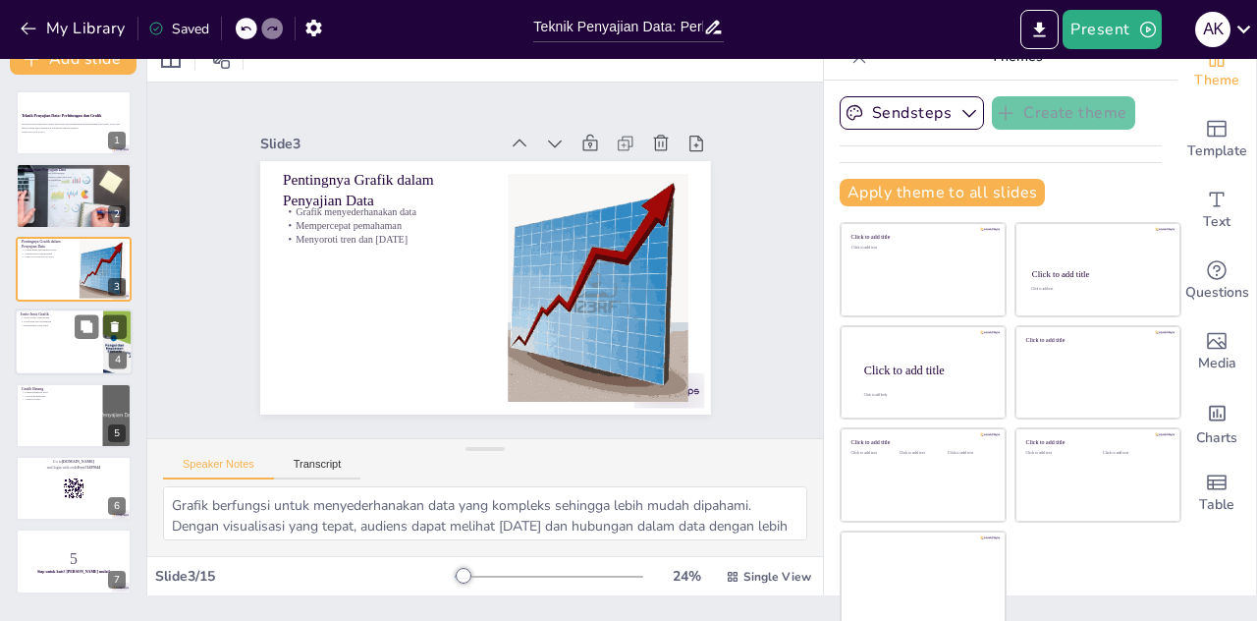
checkbox input "true"
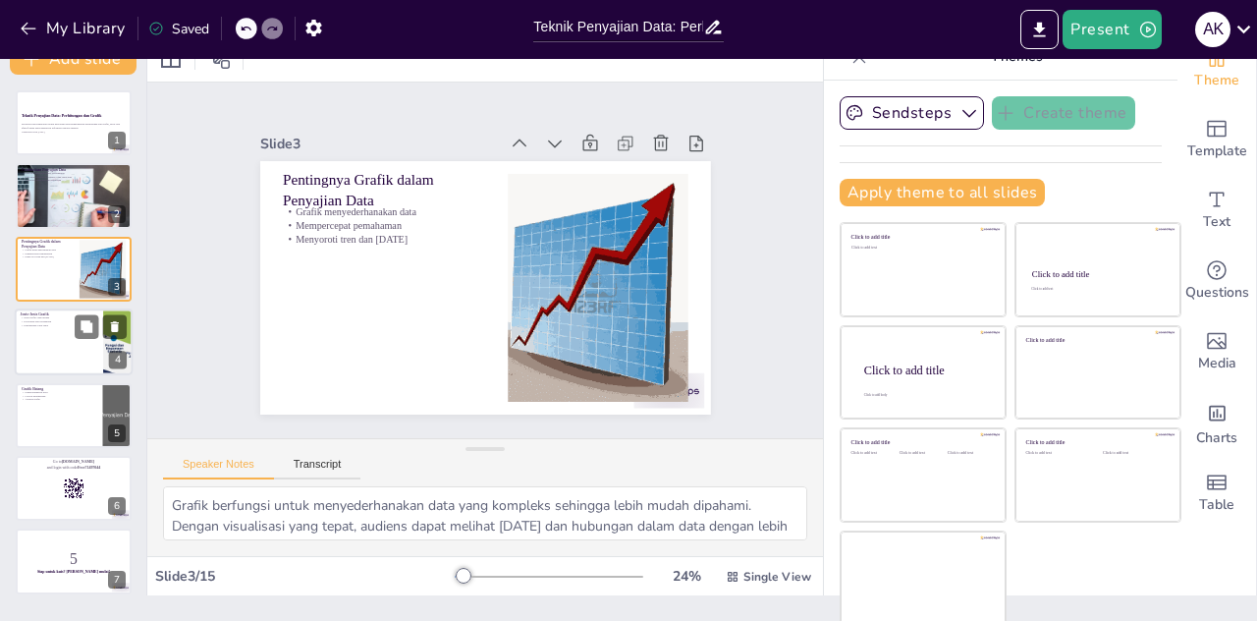
checkbox input "true"
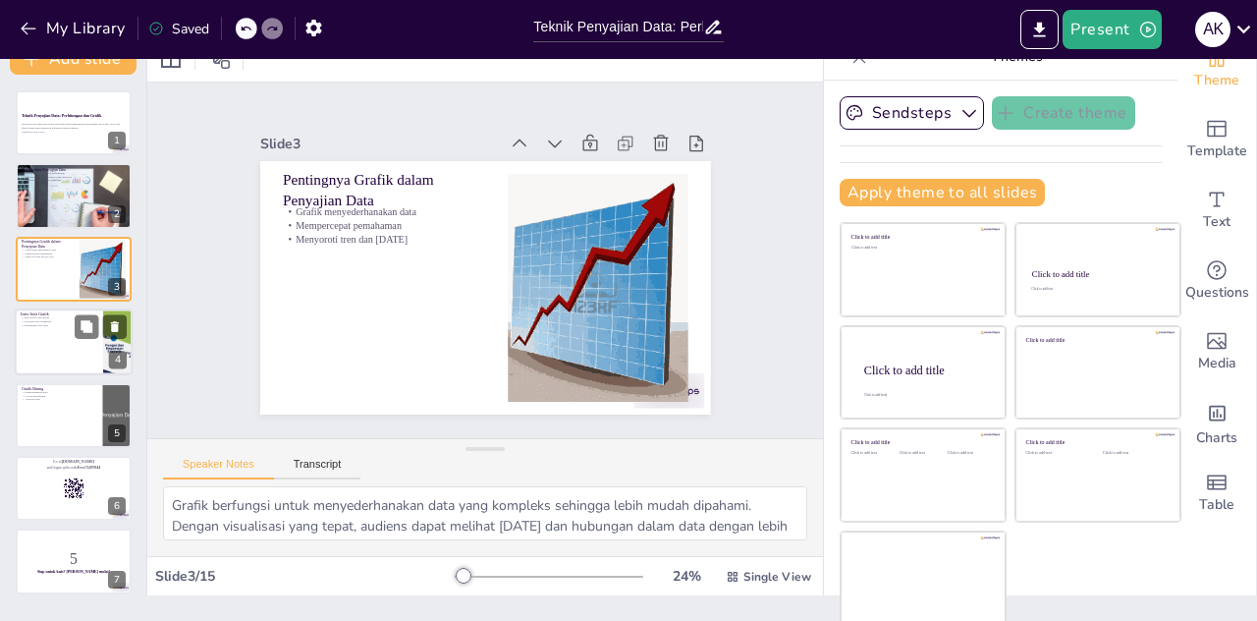
click at [66, 308] on div "Jenis-Jenis Grafik Jenis grafik yang umum Kelebihan dan kelemahan Penggunaan ya…" at bounding box center [74, 308] width 118 height 0
type textarea "Memahami jenis-jenis grafik yang umum digunakan sangat penting untuk memilih gr…"
checkbox input "true"
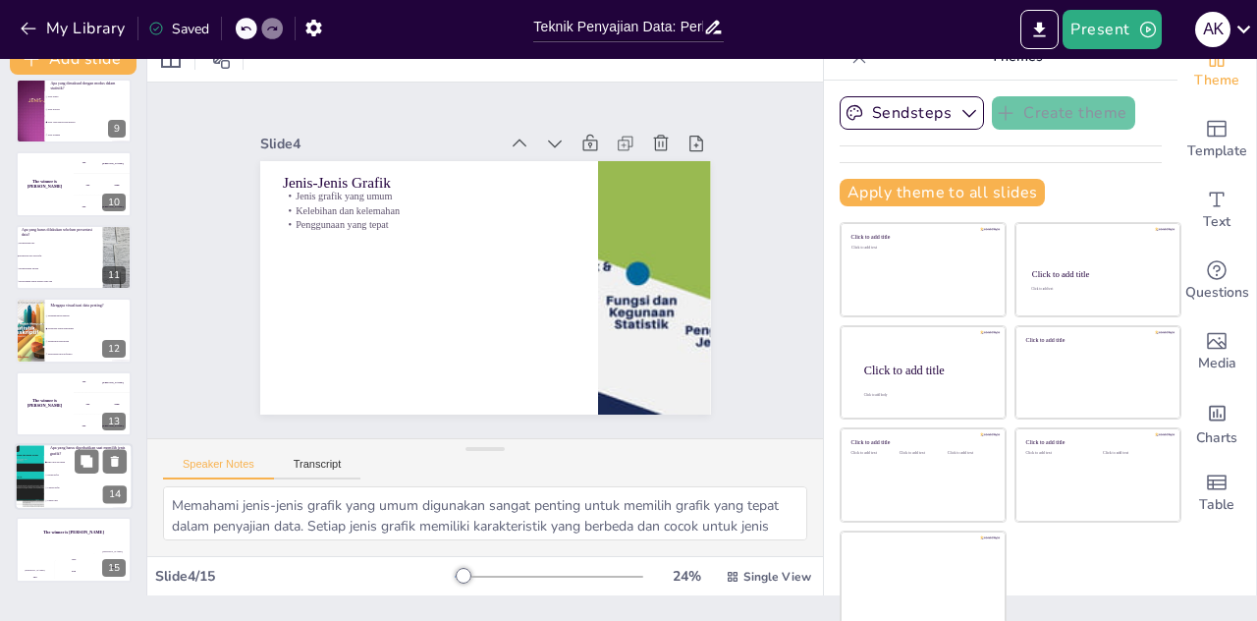
scroll to position [598, 0]
click at [79, 472] on li "Warna grafik" at bounding box center [88, 472] width 88 height 13
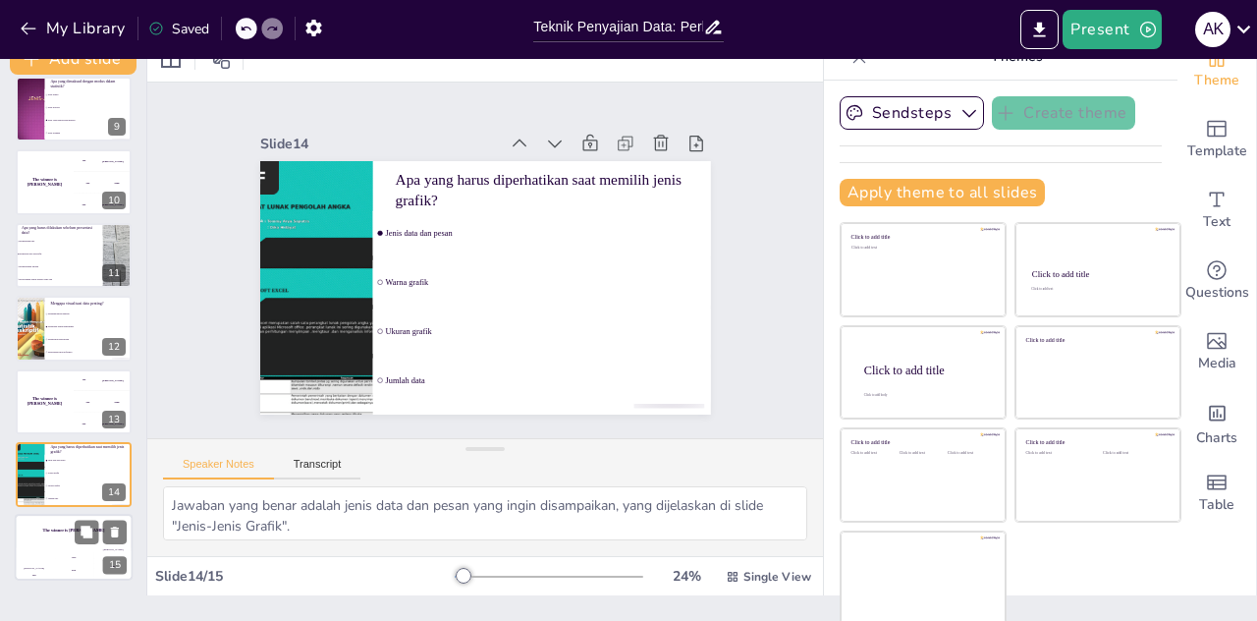
click at [82, 560] on div "200" at bounding box center [73, 570] width 39 height 22
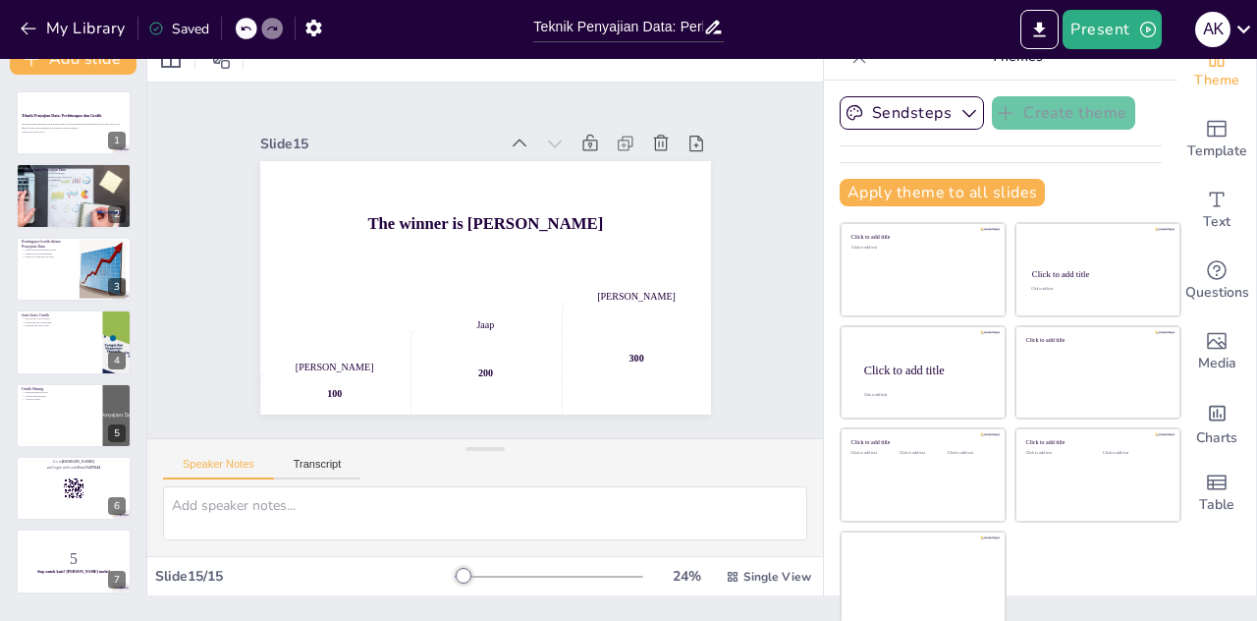
scroll to position [0, 0]
